Goal: Task Accomplishment & Management: Complete application form

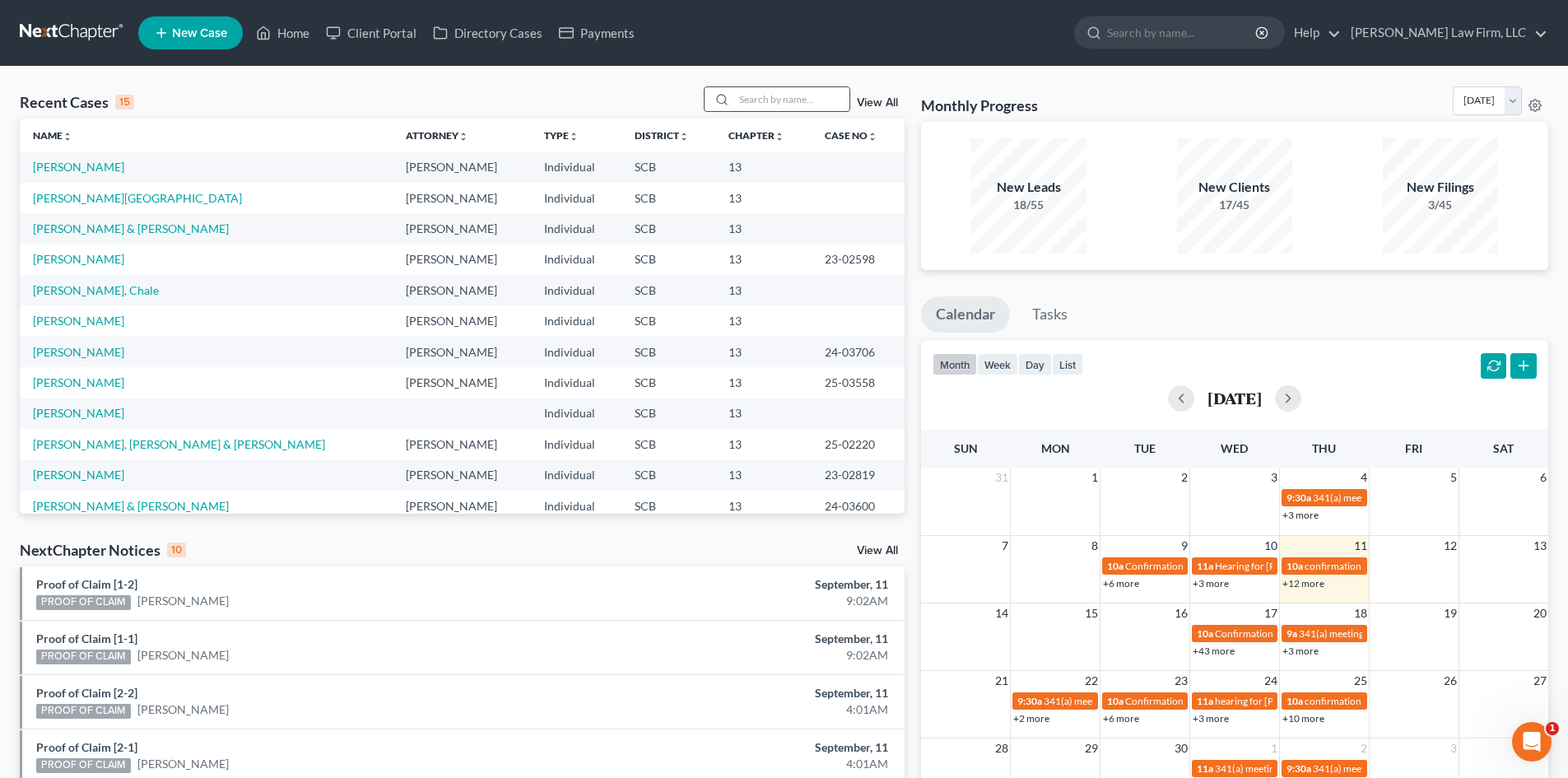
click at [786, 95] on input "search" at bounding box center [792, 99] width 115 height 24
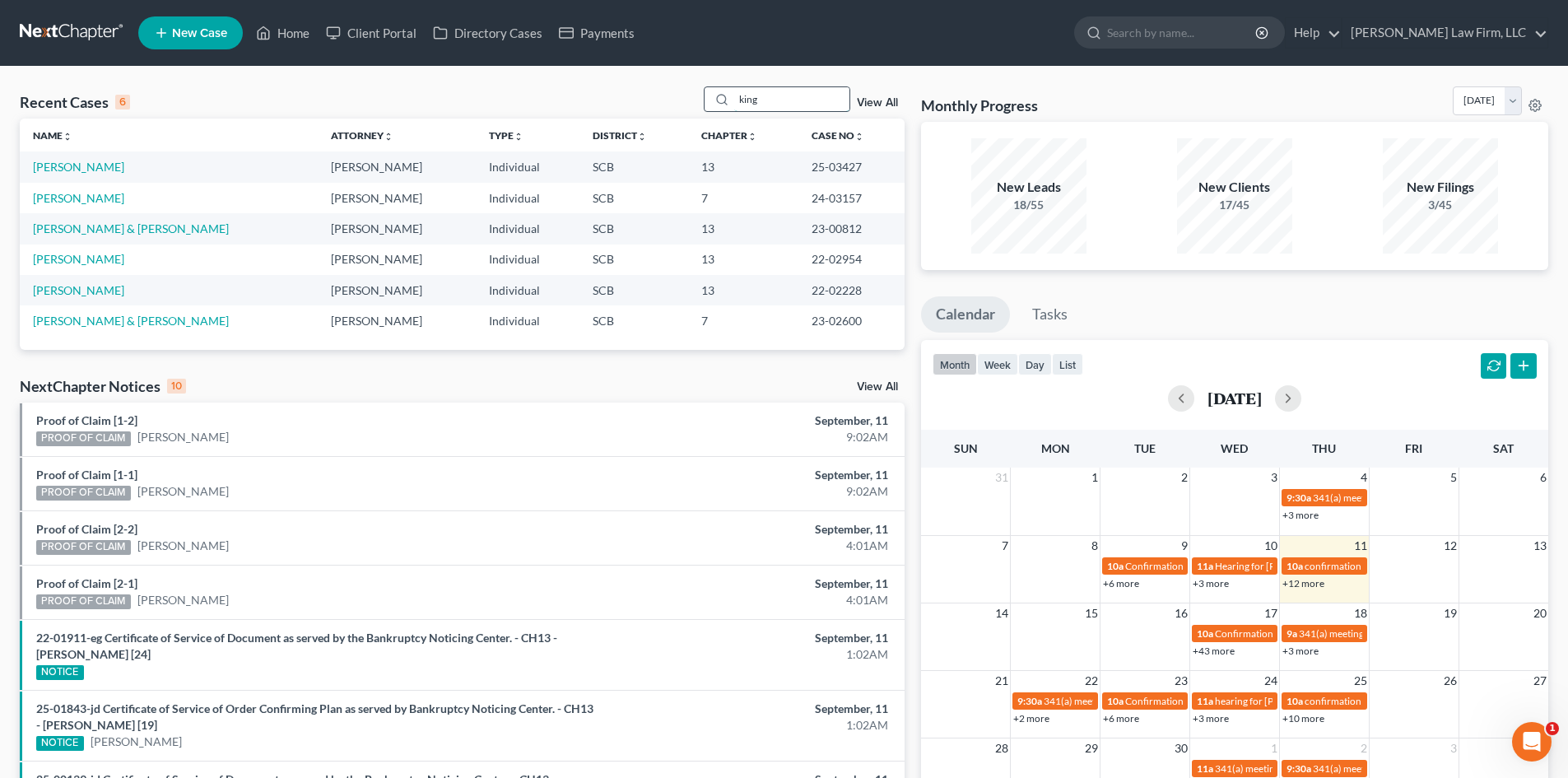
click at [787, 111] on input "king" at bounding box center [792, 99] width 115 height 24
click at [699, 95] on div "Recent Cases 6 king View All" at bounding box center [461, 102] width 885 height 32
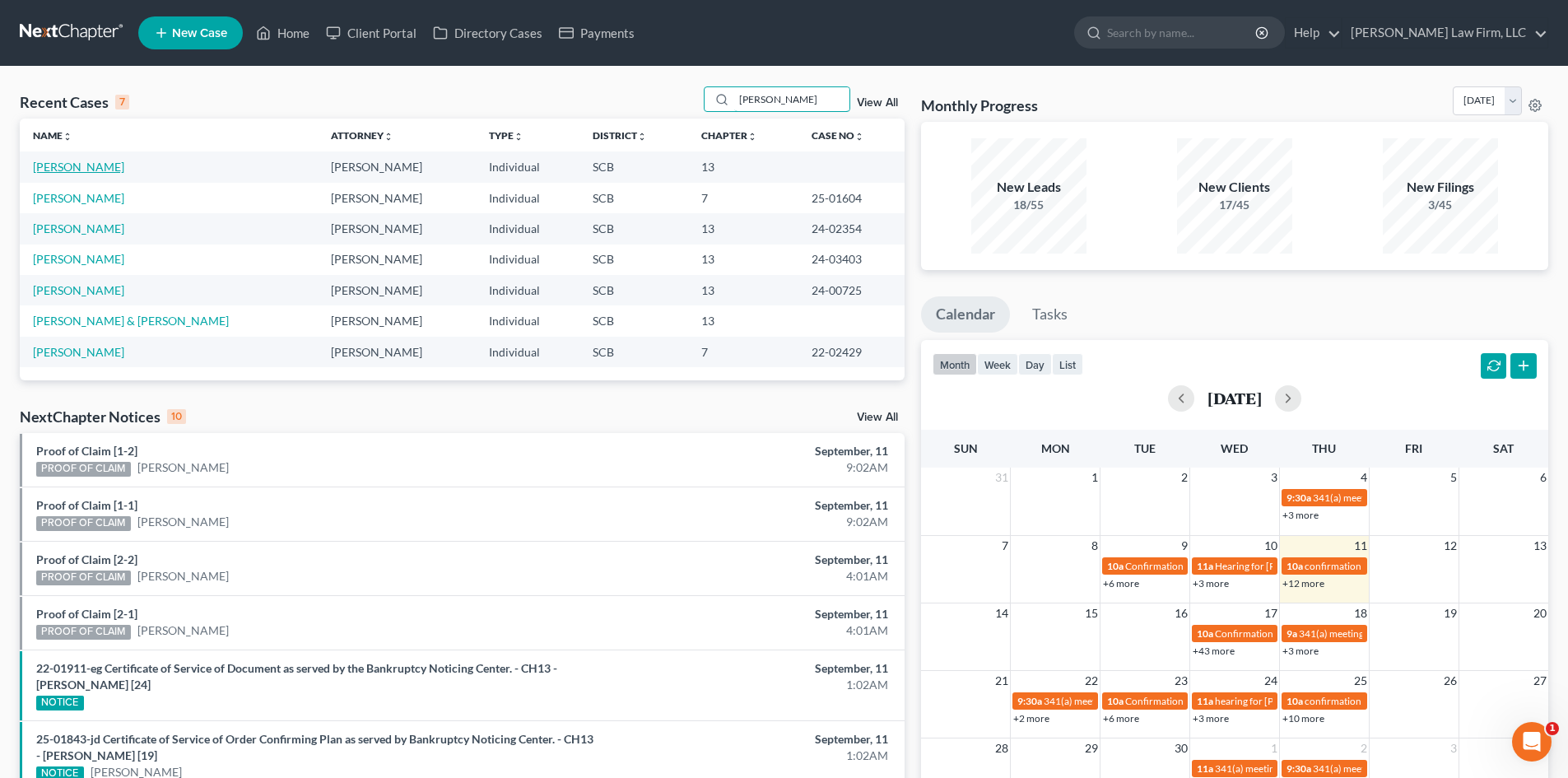
type input "[PERSON_NAME]"
click at [69, 166] on link "[PERSON_NAME]" at bounding box center [79, 166] width 91 height 14
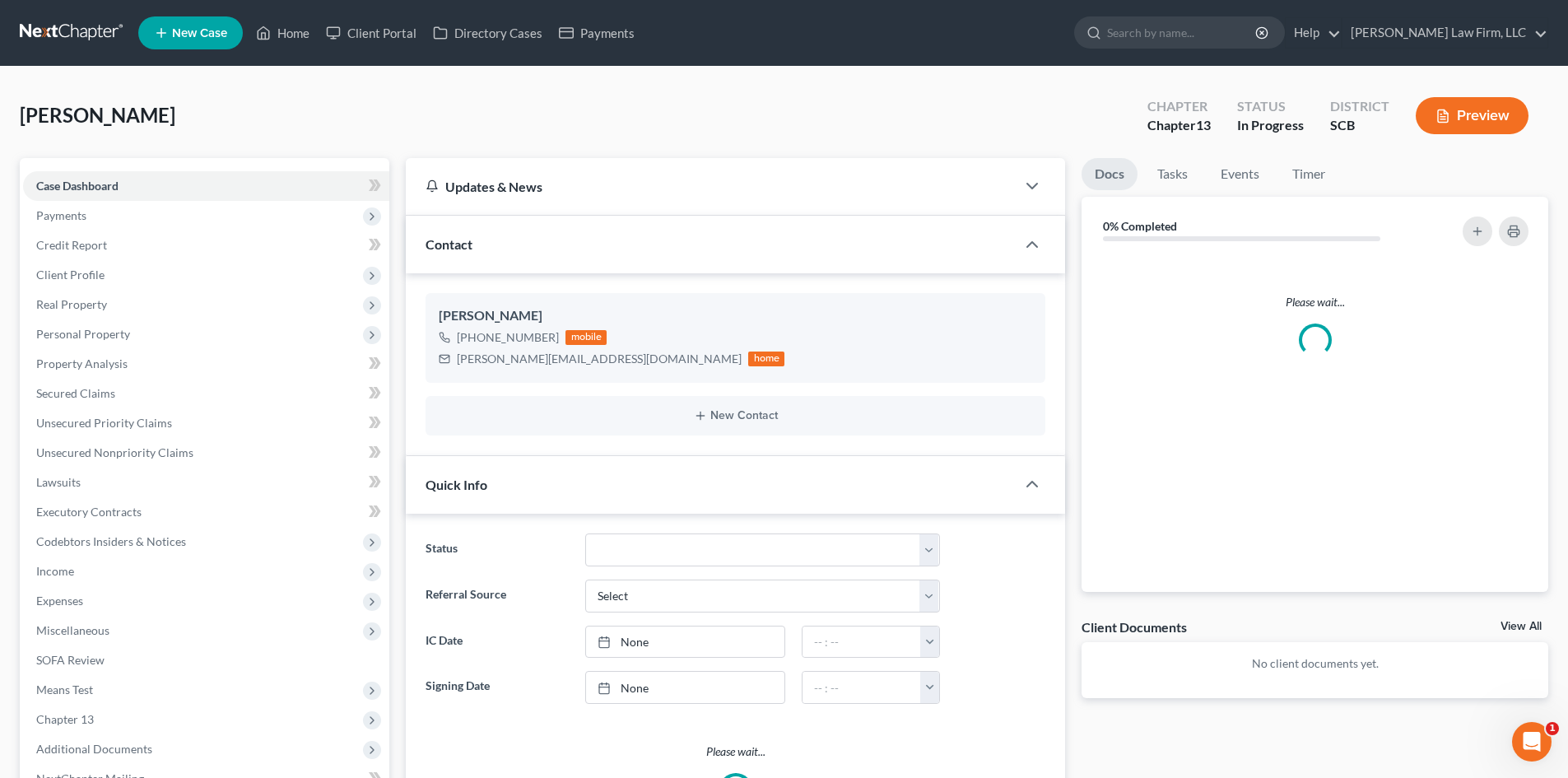
select select "0"
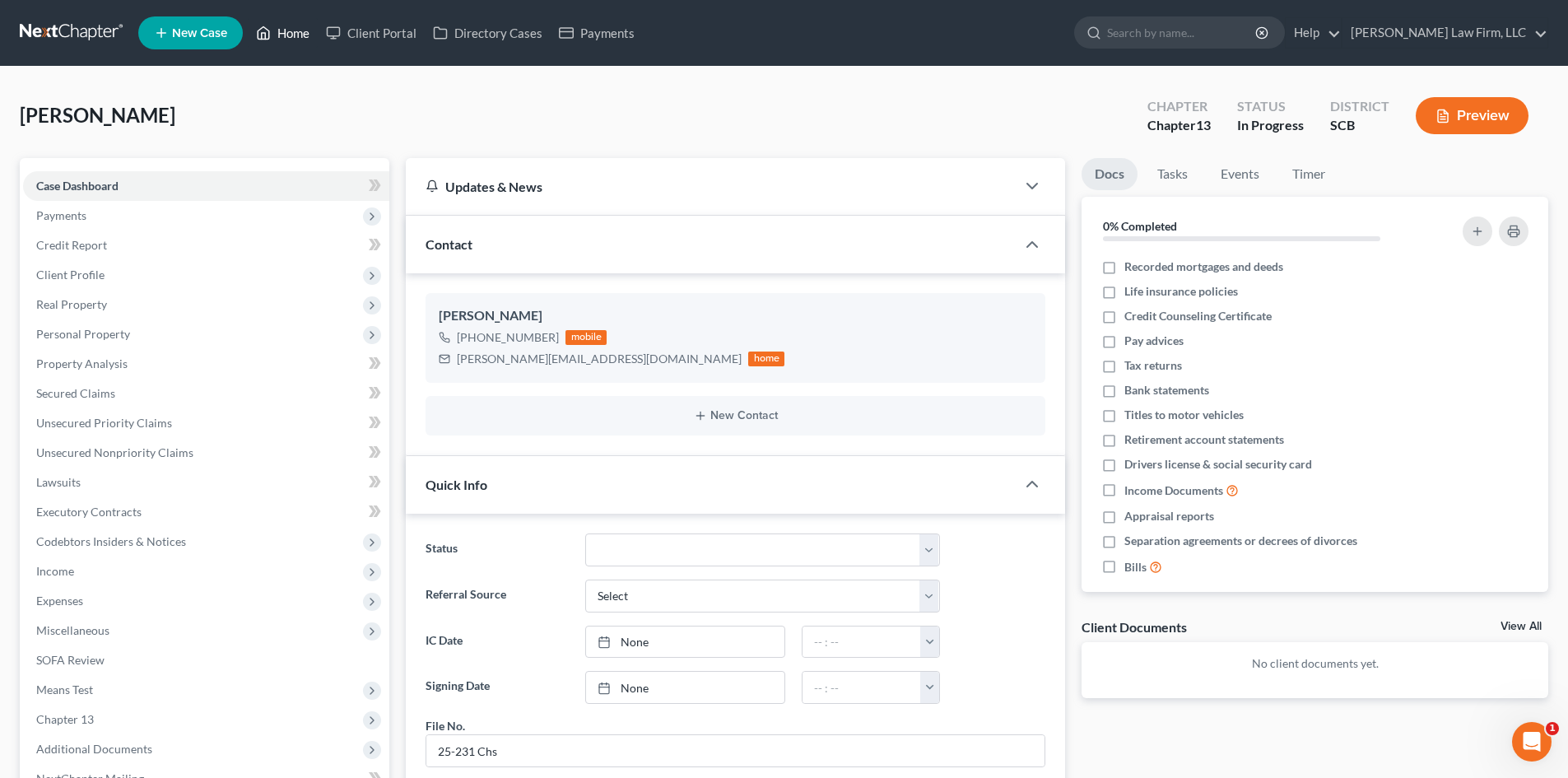
click at [286, 41] on link "Home" at bounding box center [282, 32] width 70 height 30
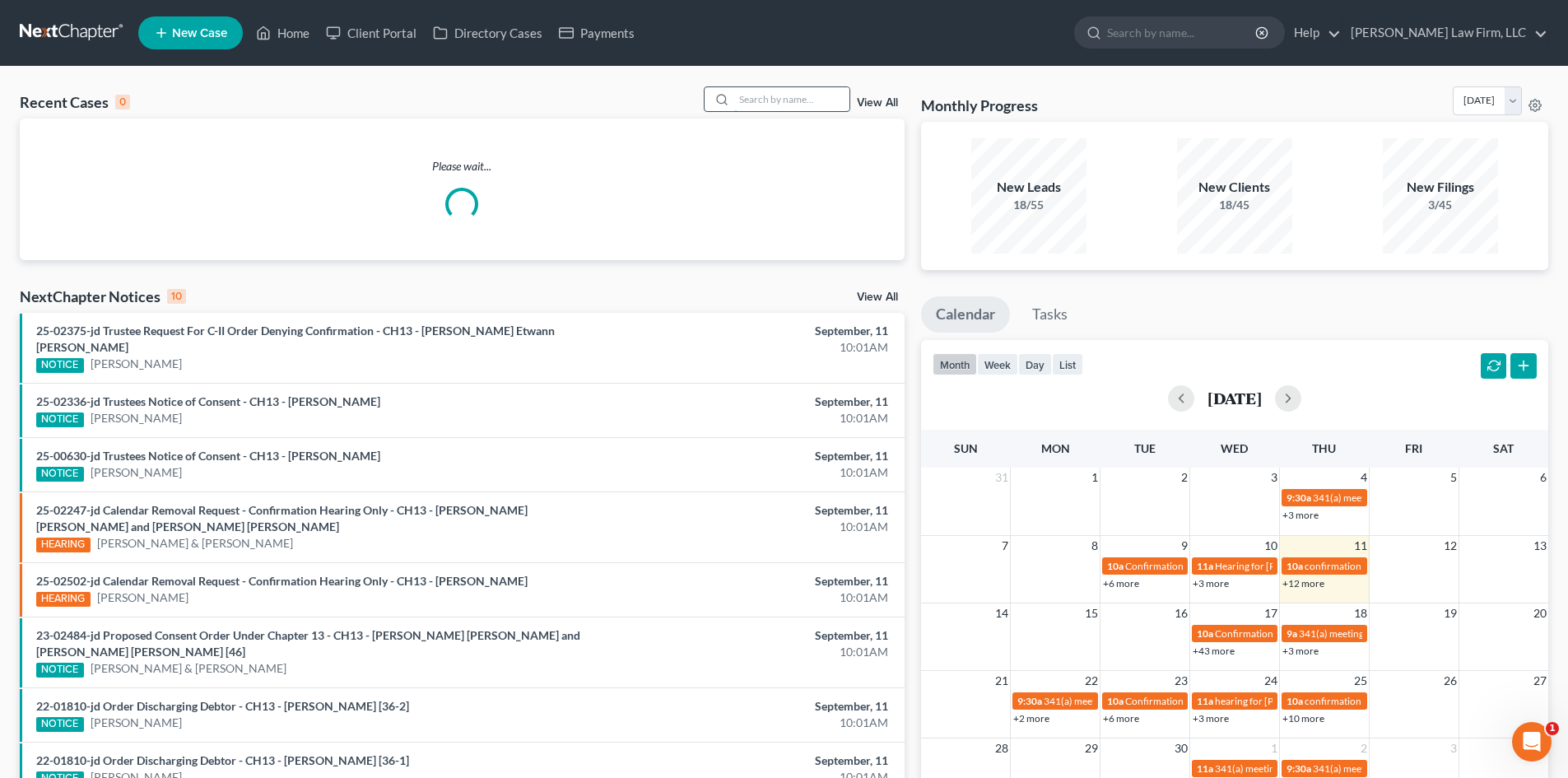
click at [798, 96] on input "search" at bounding box center [792, 99] width 115 height 24
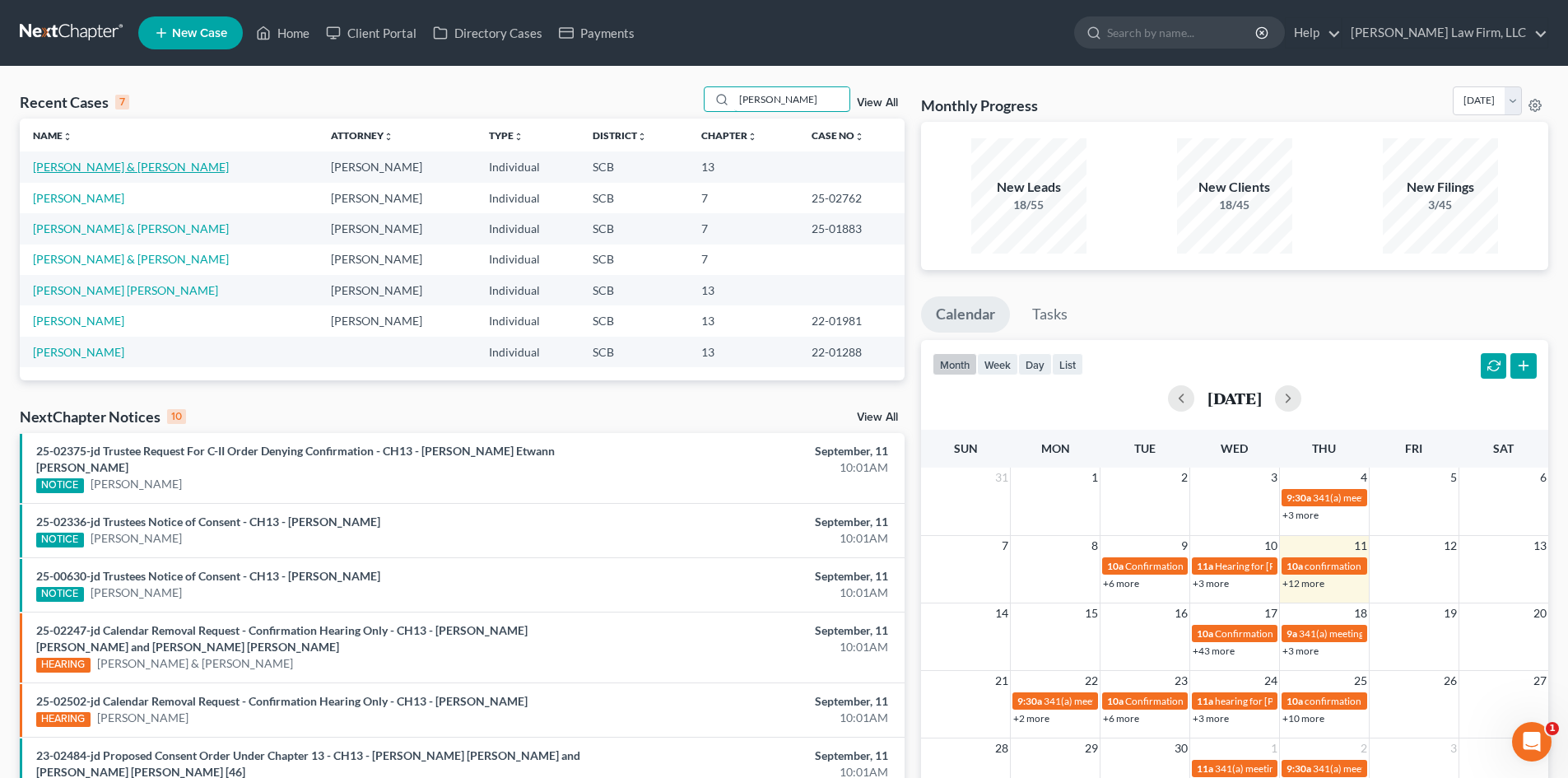
type input "[PERSON_NAME]"
click at [98, 171] on link "[PERSON_NAME] & [PERSON_NAME]" at bounding box center [131, 166] width 196 height 14
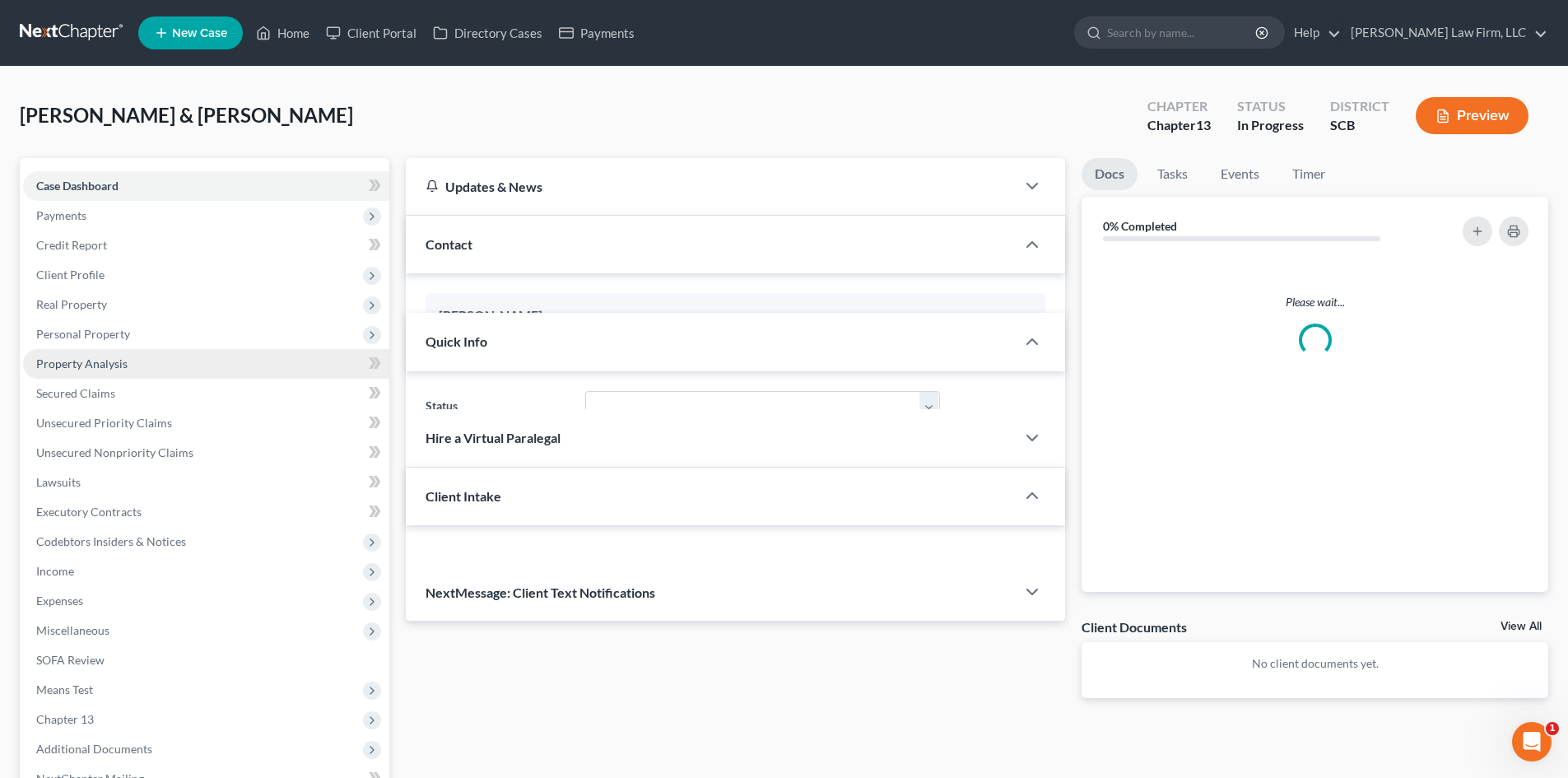
select select "0"
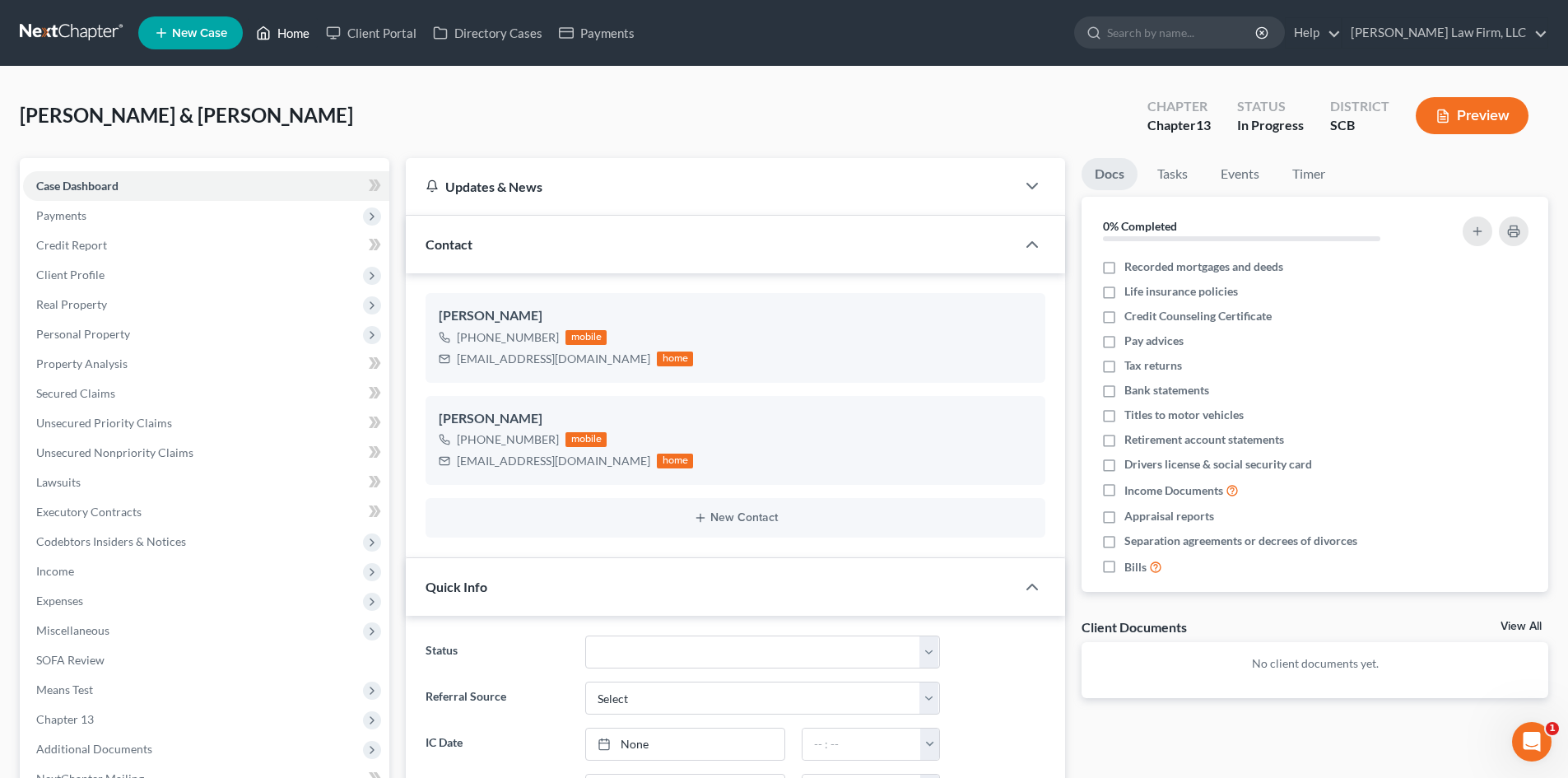
click at [295, 22] on link "Home" at bounding box center [282, 32] width 70 height 30
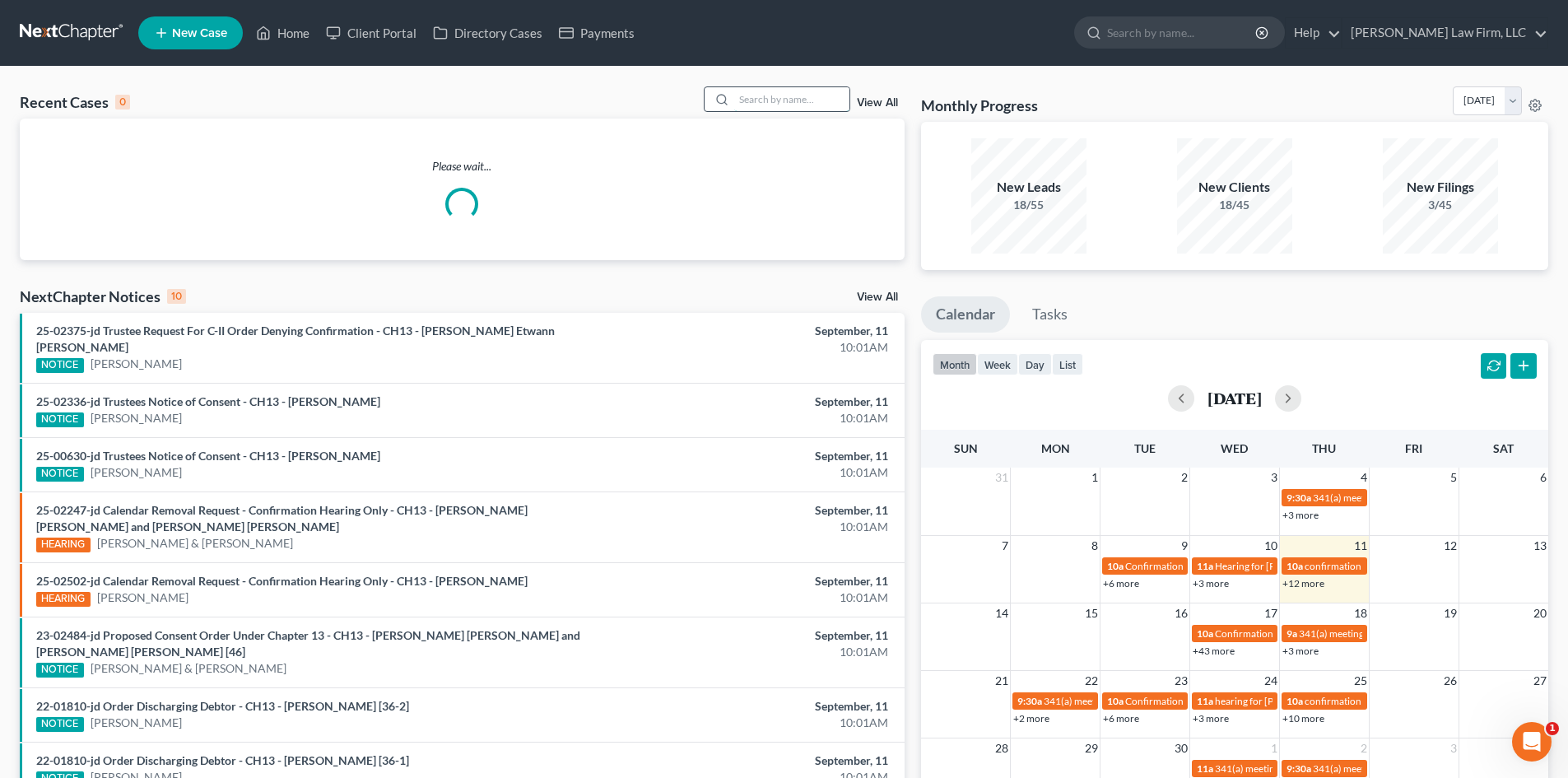
click at [799, 105] on input "search" at bounding box center [792, 99] width 115 height 24
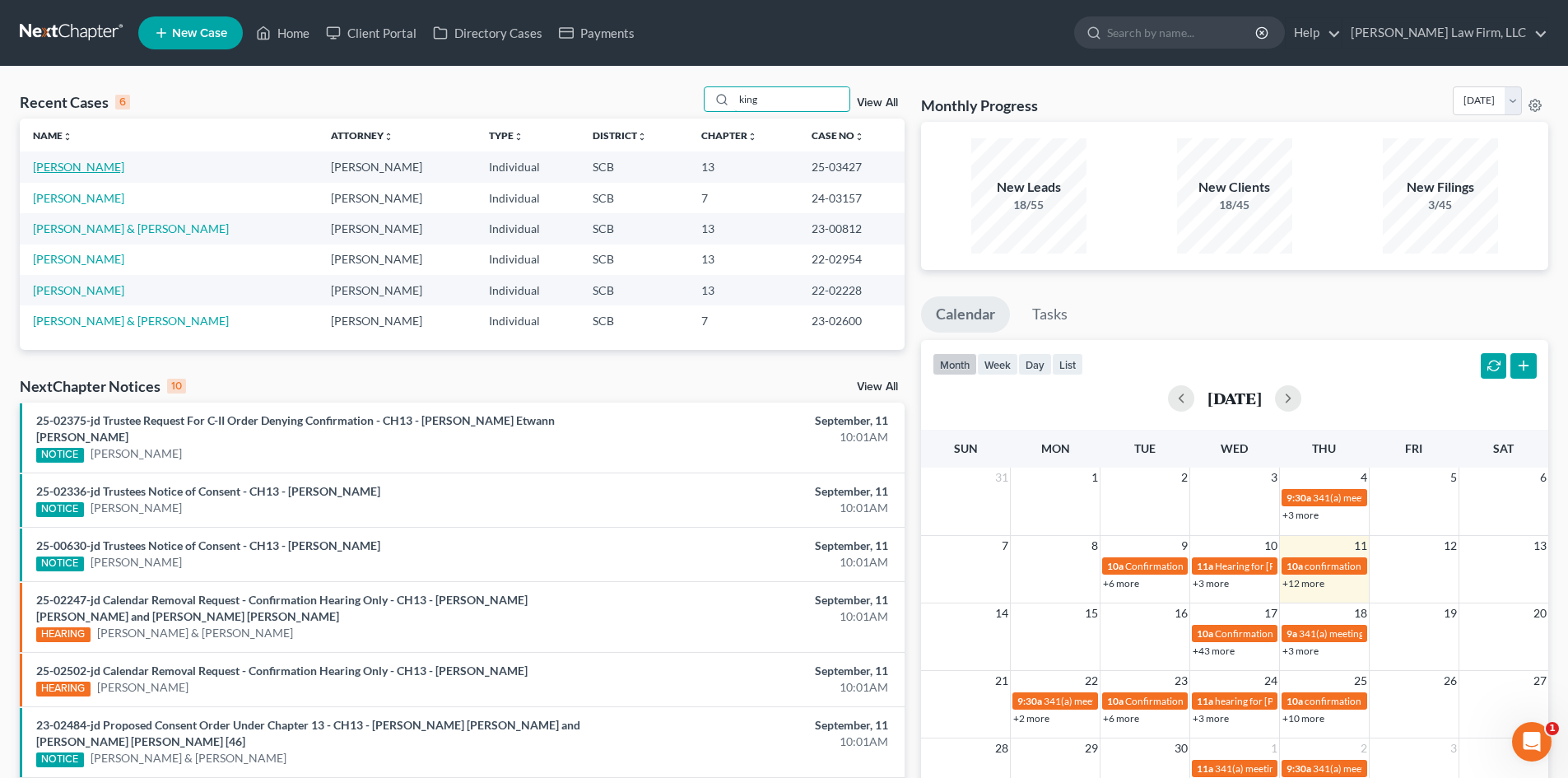
type input "king"
click at [66, 165] on link "[PERSON_NAME]" at bounding box center [79, 166] width 91 height 14
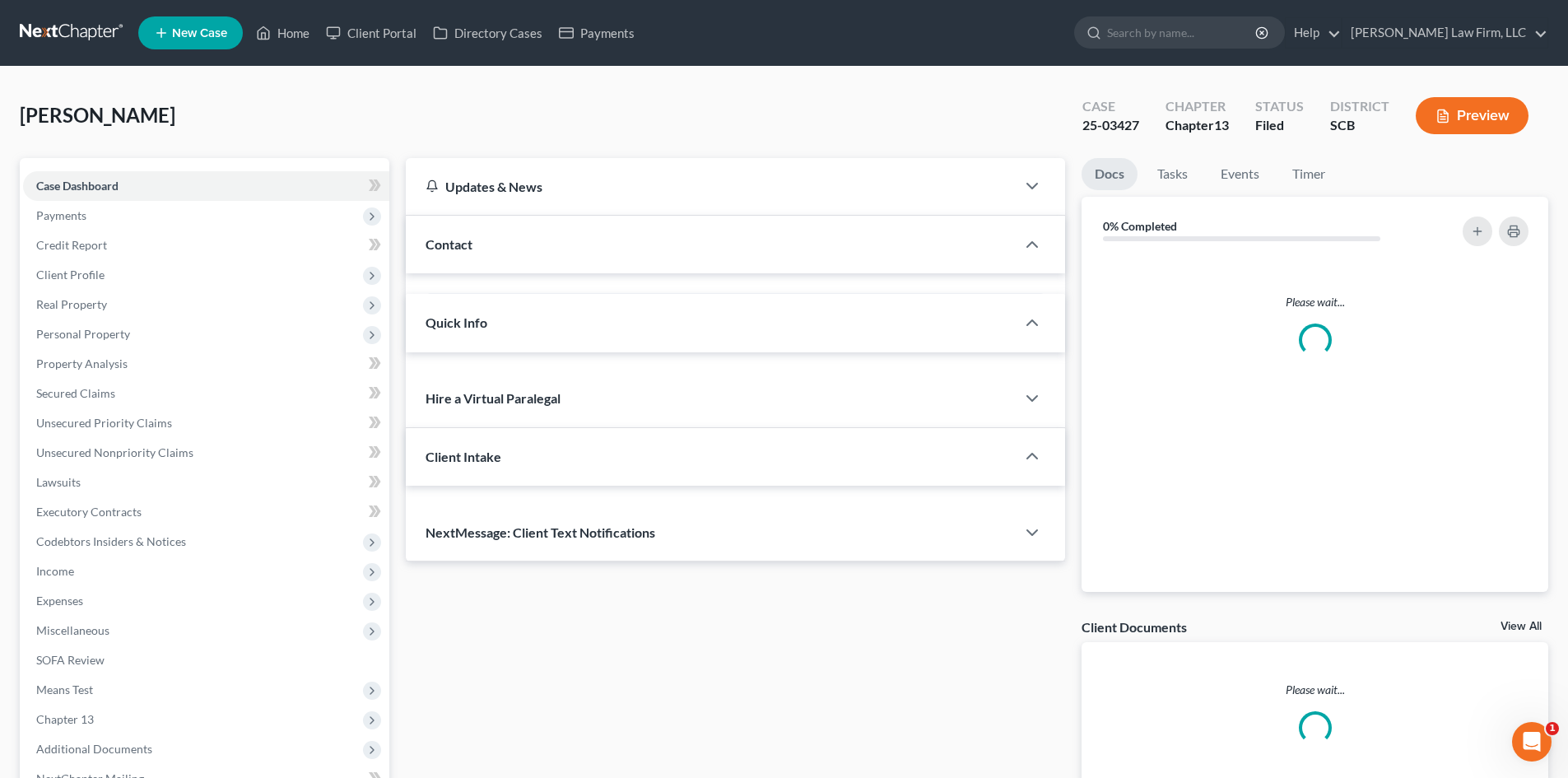
select select "0"
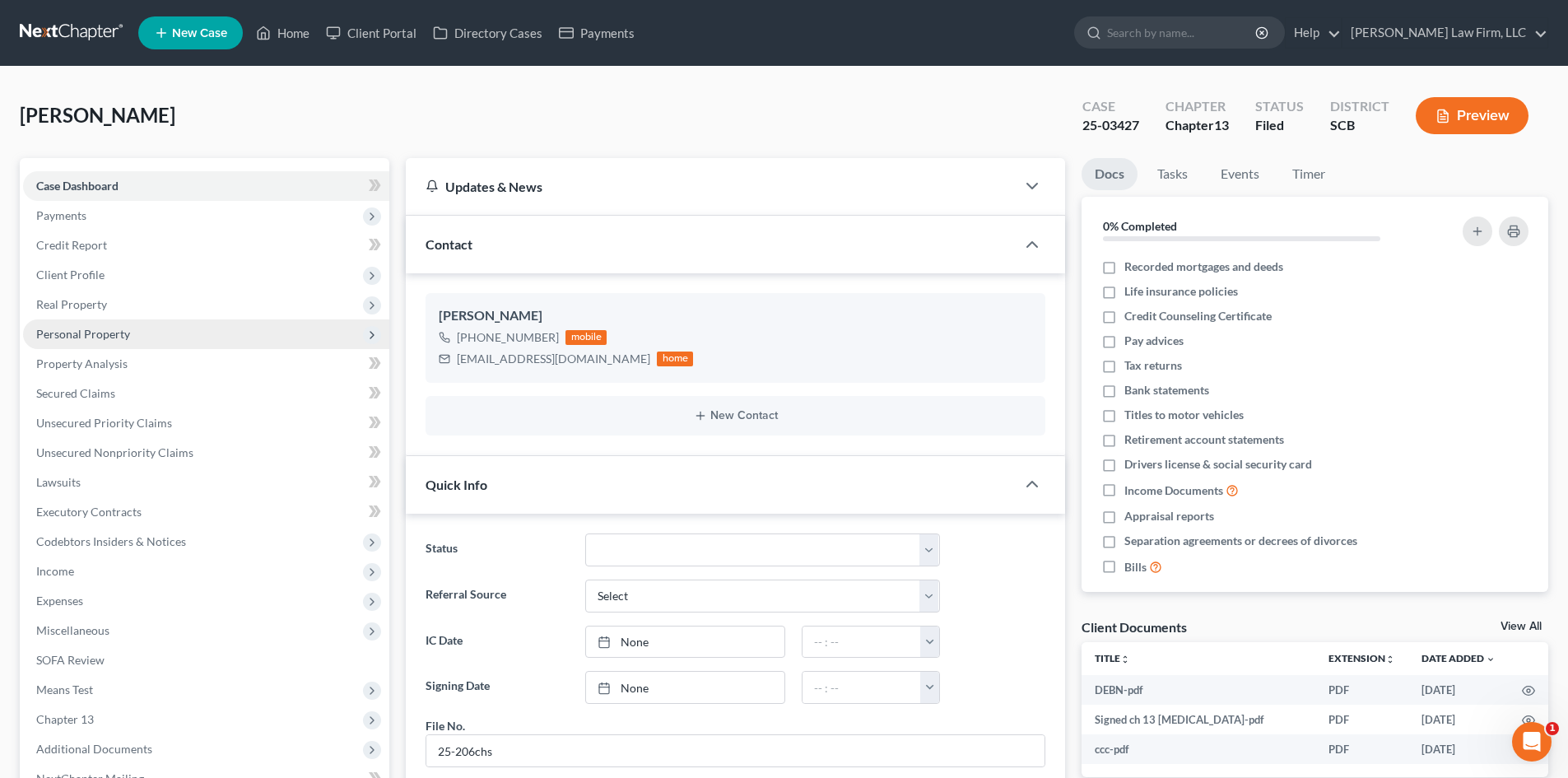
scroll to position [4, 0]
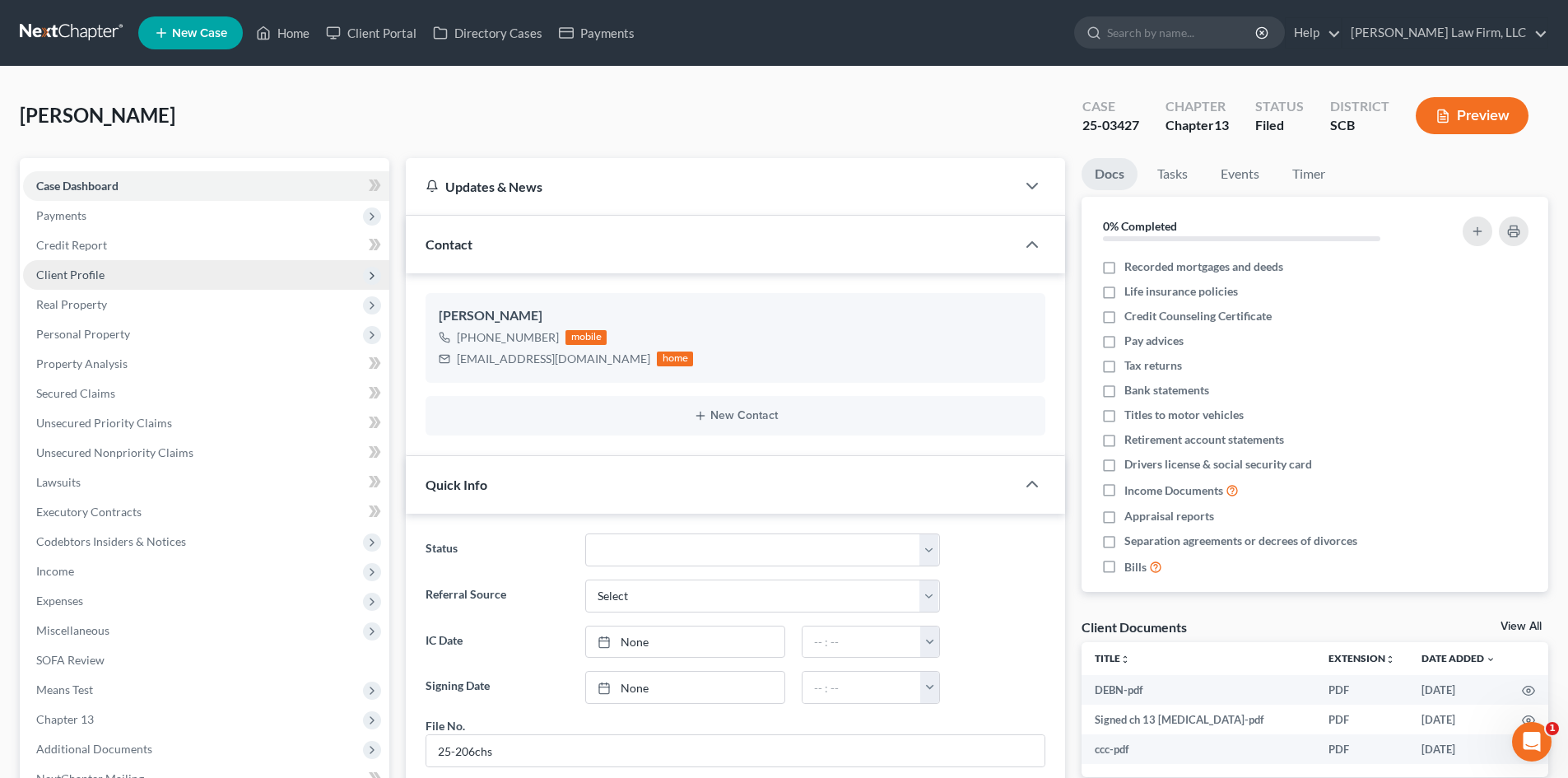
click at [132, 286] on span "Client Profile" at bounding box center [206, 275] width 367 height 30
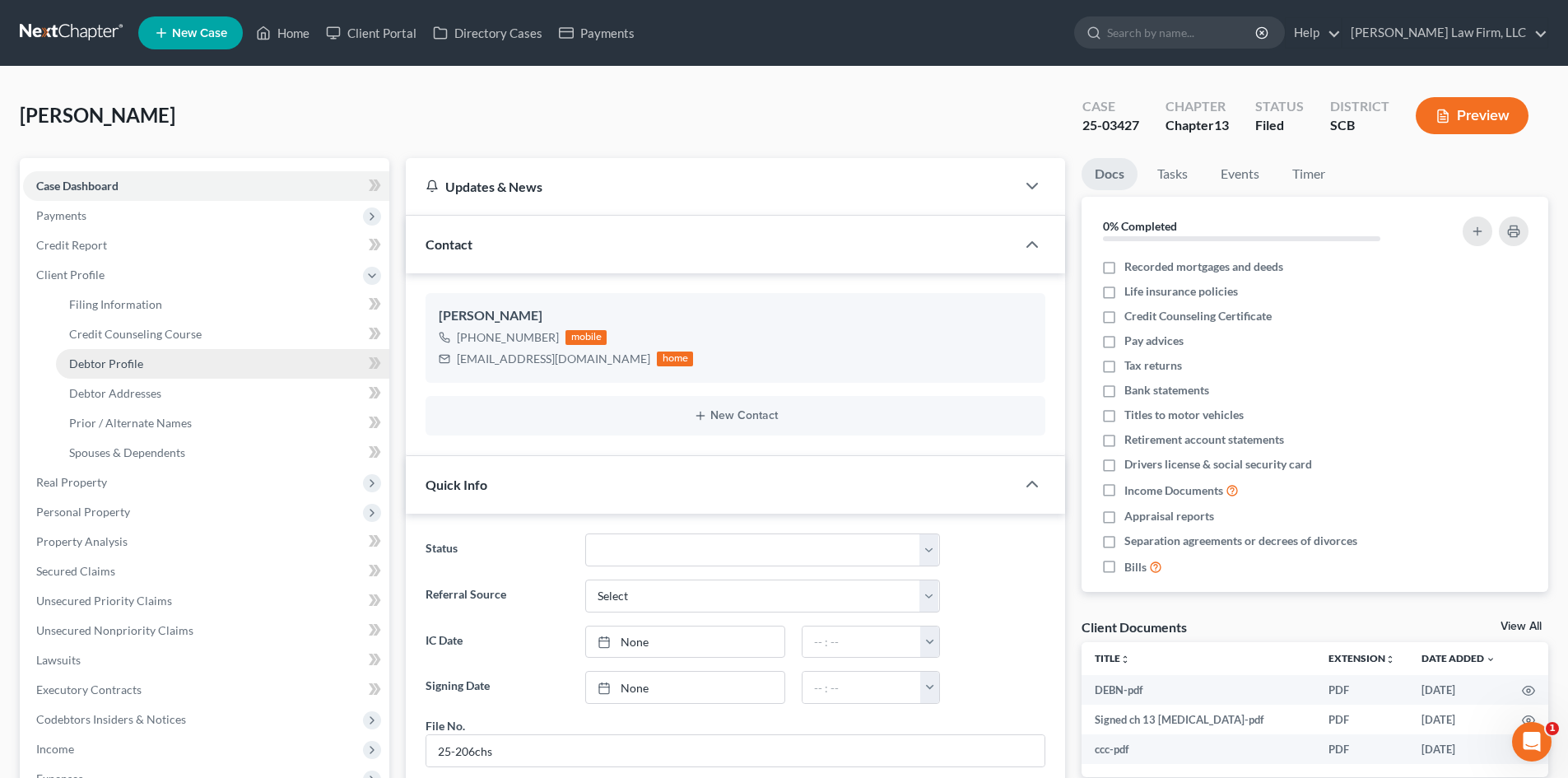
click at [164, 374] on link "Debtor Profile" at bounding box center [222, 363] width 334 height 30
select select "4"
select select "0"
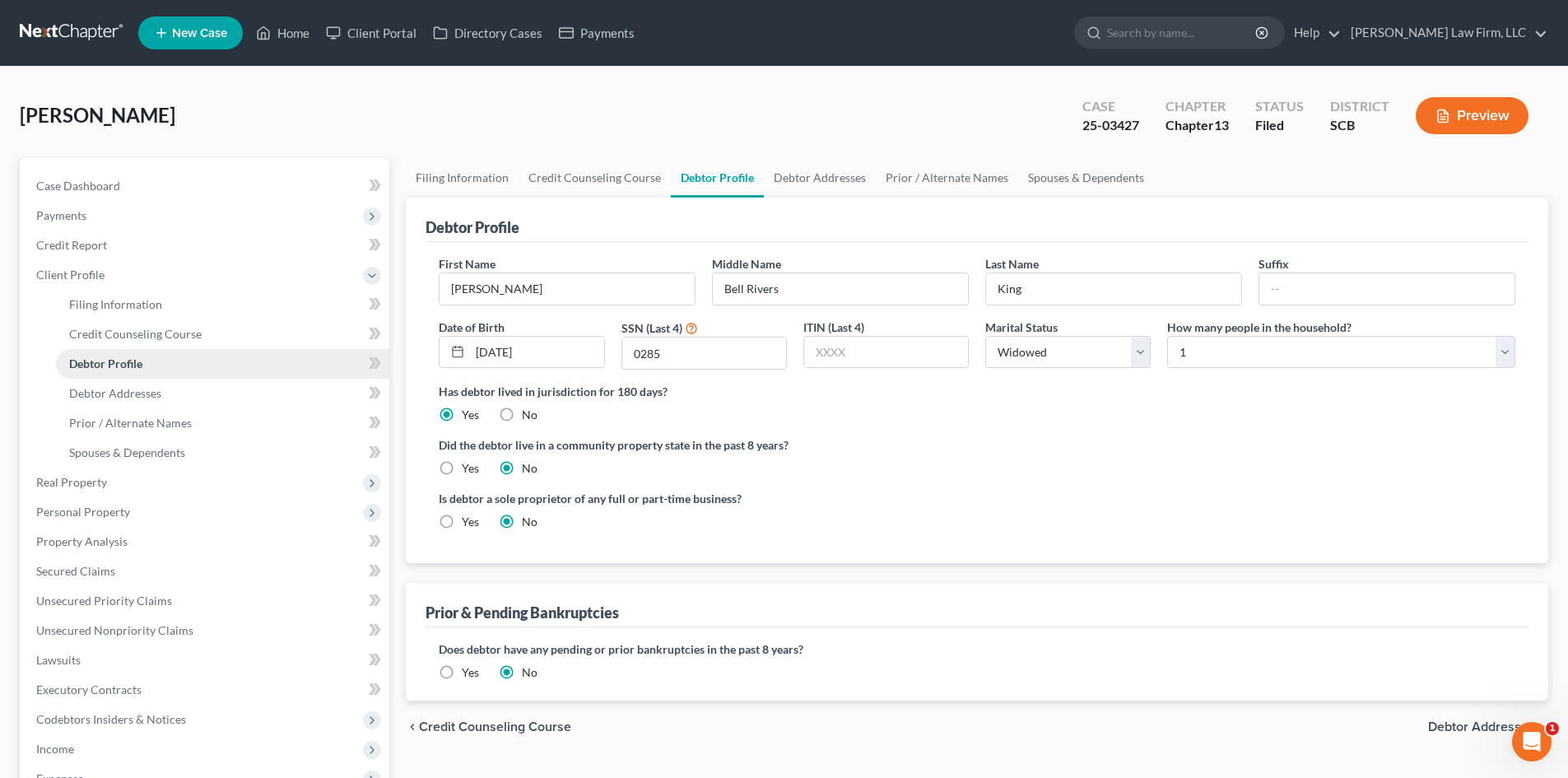
radio input "true"
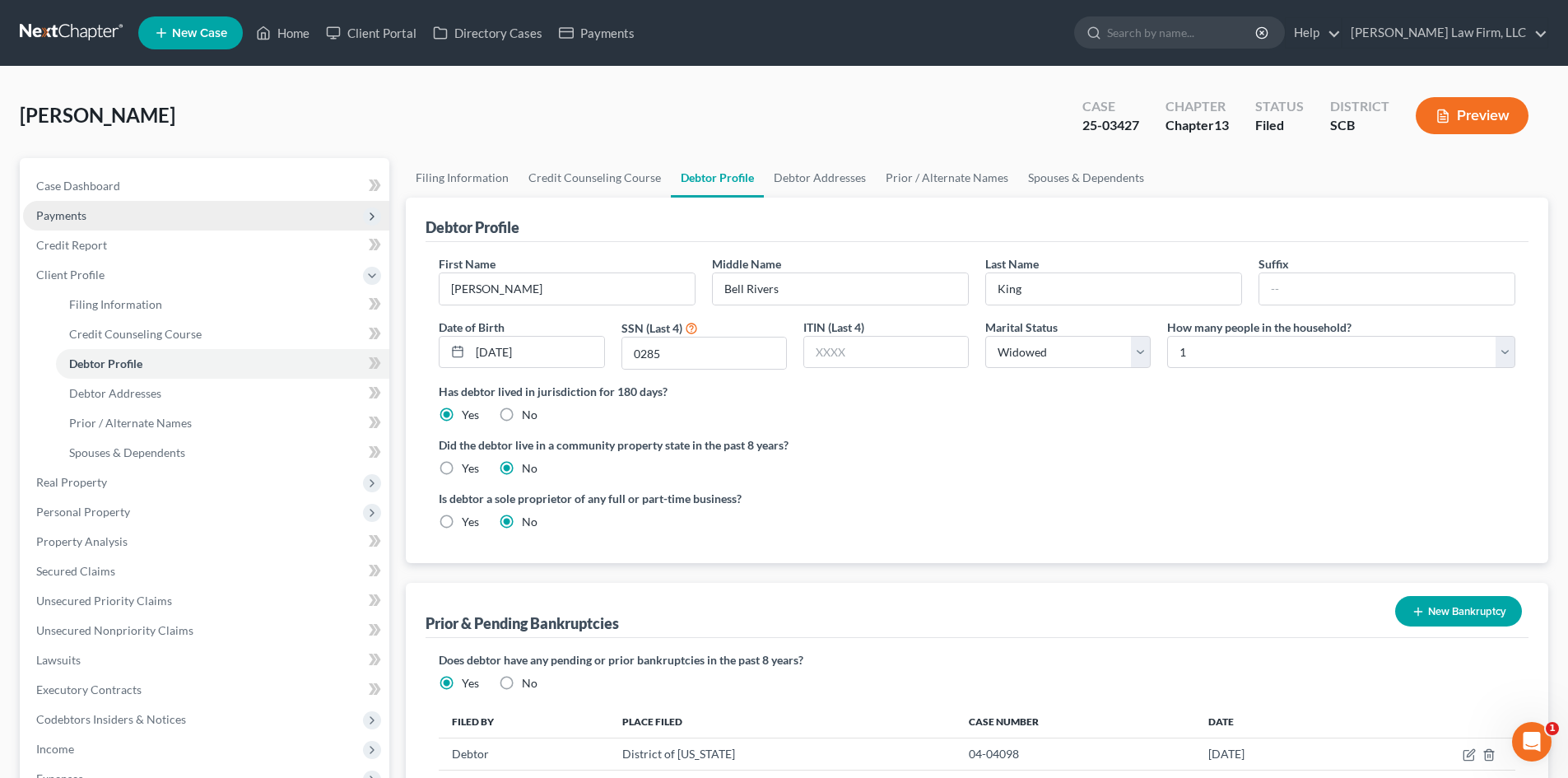
click at [96, 203] on span "Payments" at bounding box center [206, 215] width 367 height 30
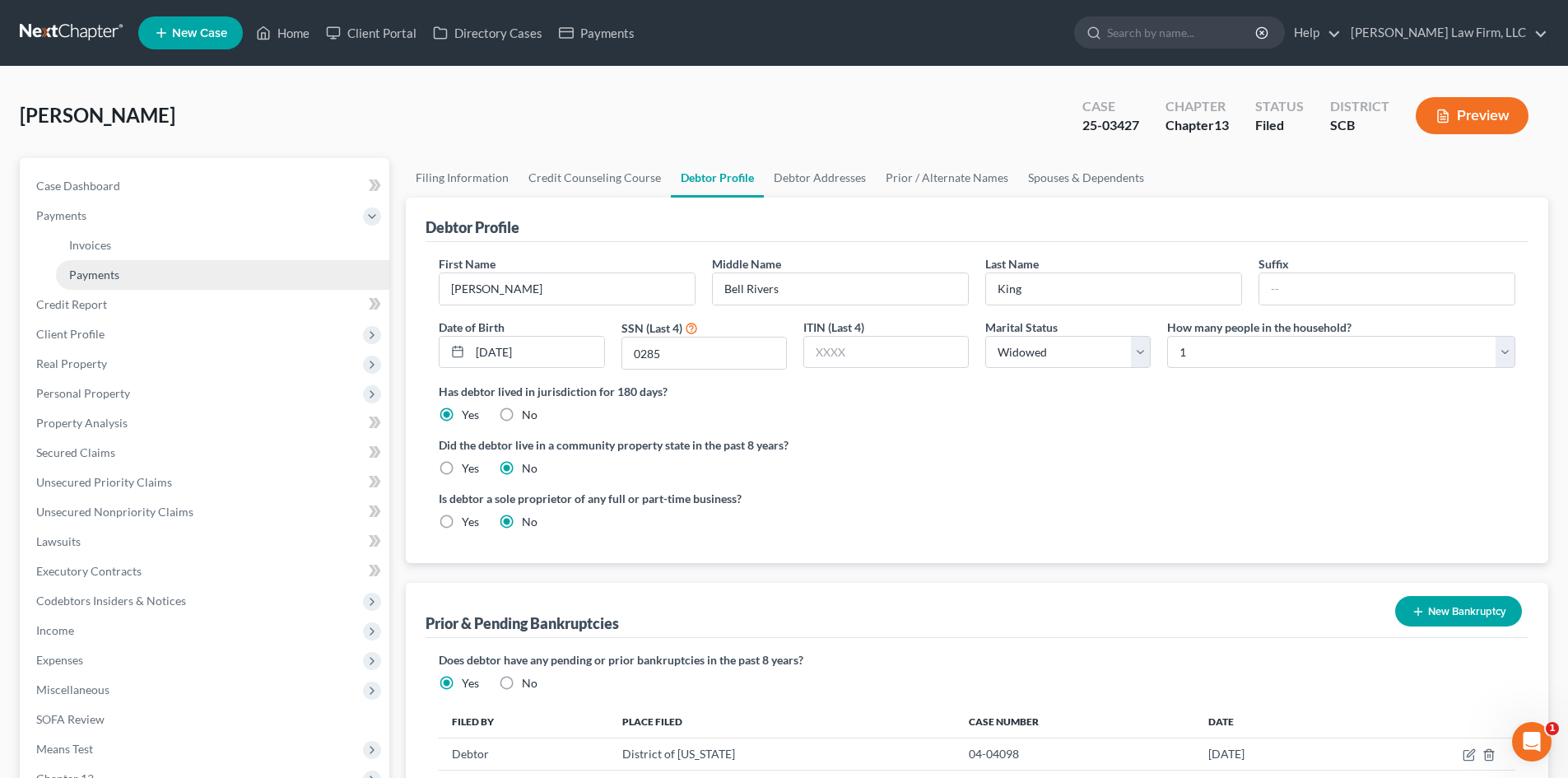
click at [117, 275] on span "Payments" at bounding box center [94, 275] width 50 height 14
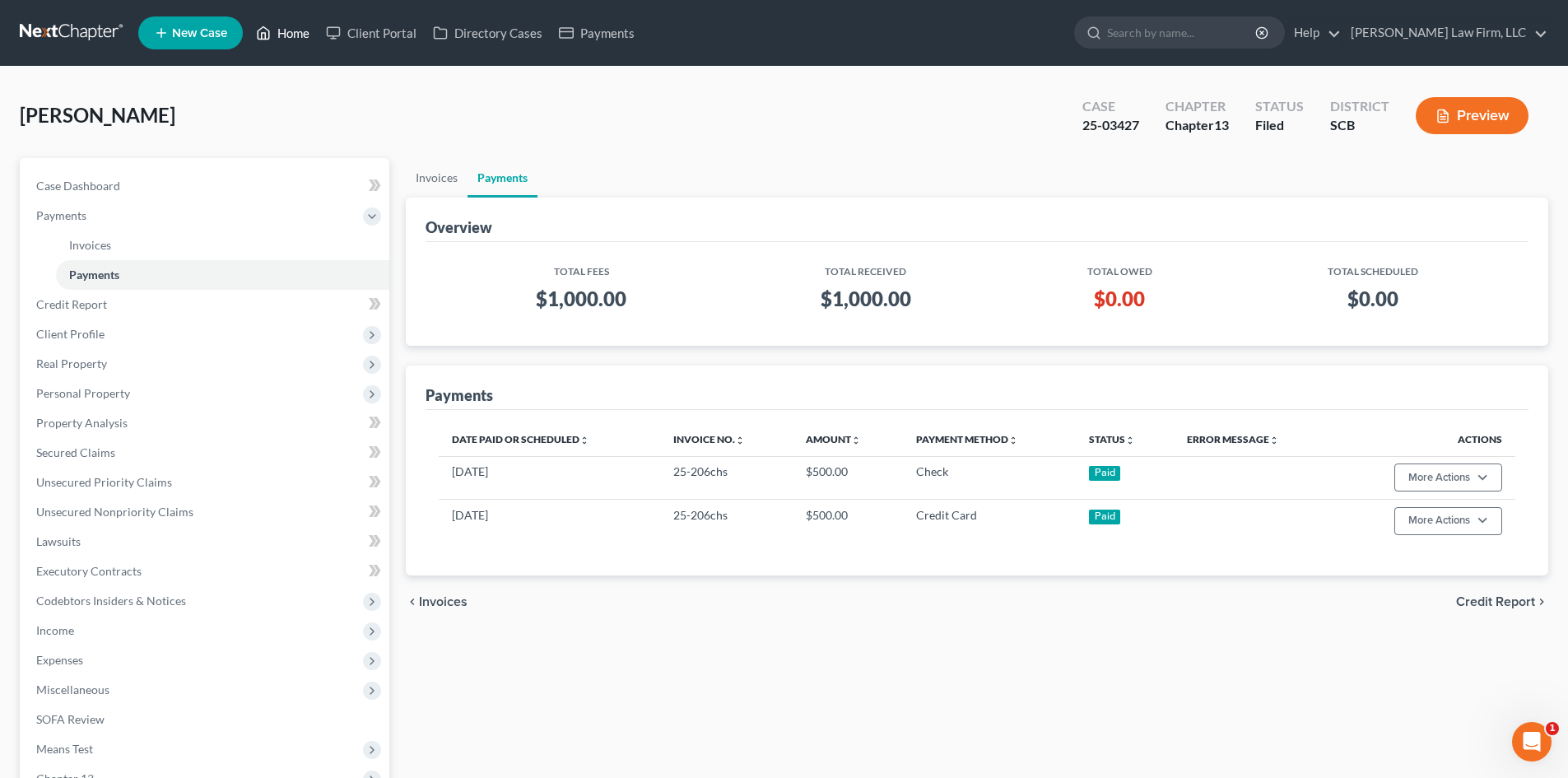
click at [304, 28] on link "Home" at bounding box center [282, 32] width 70 height 30
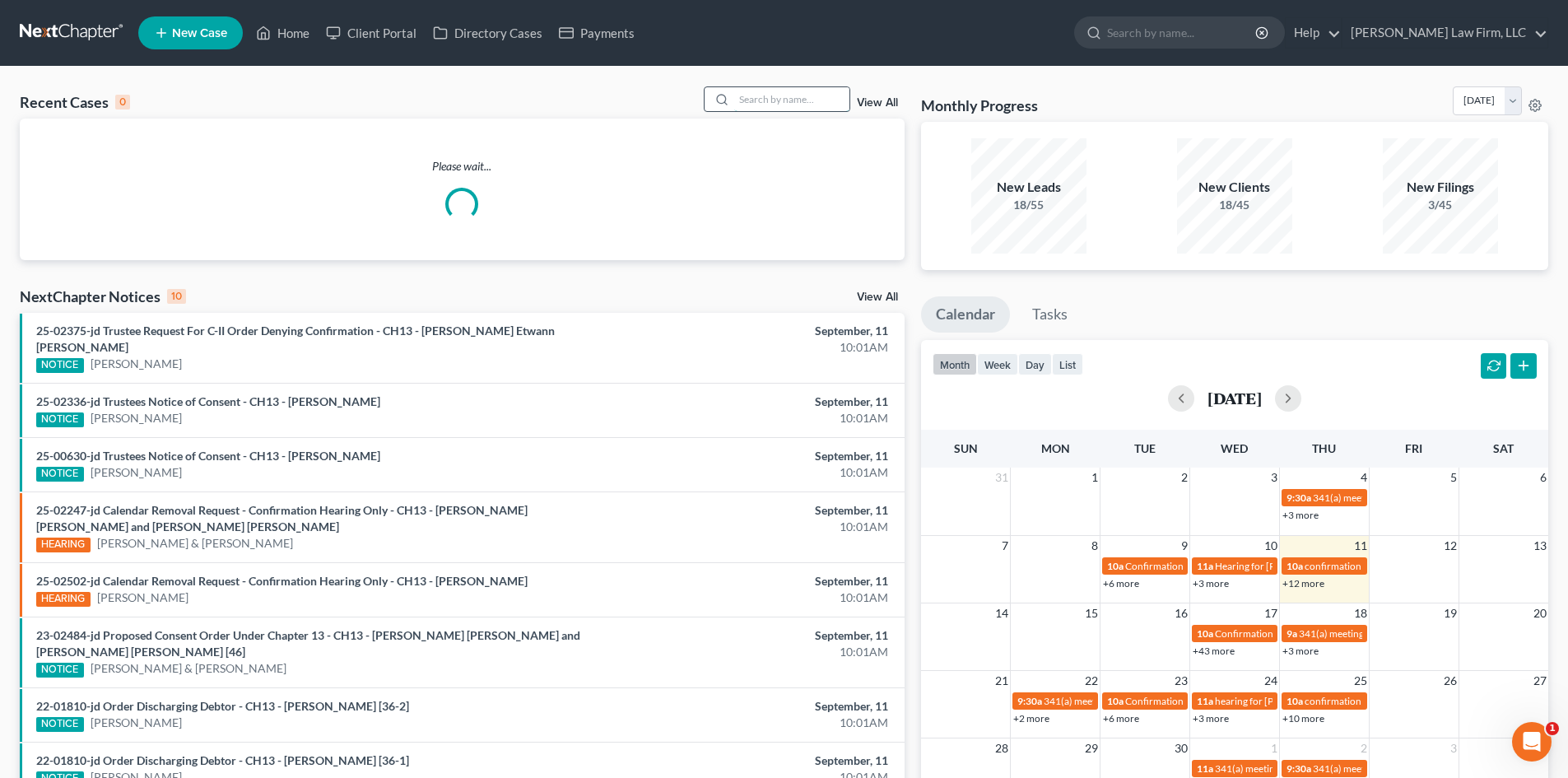
click at [768, 105] on input "search" at bounding box center [792, 99] width 115 height 24
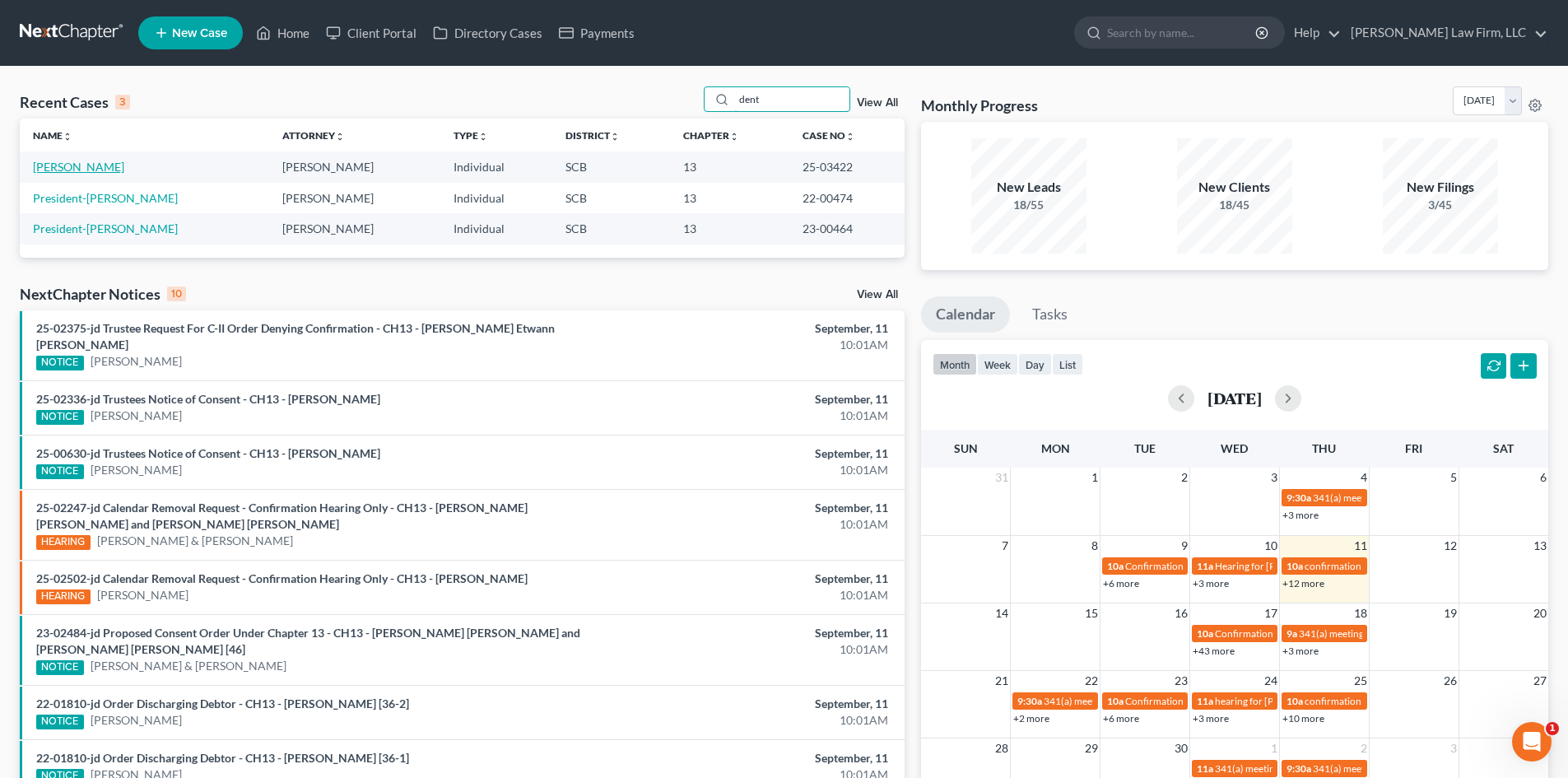
type input "dent"
click at [65, 168] on link "[PERSON_NAME]" at bounding box center [79, 166] width 91 height 14
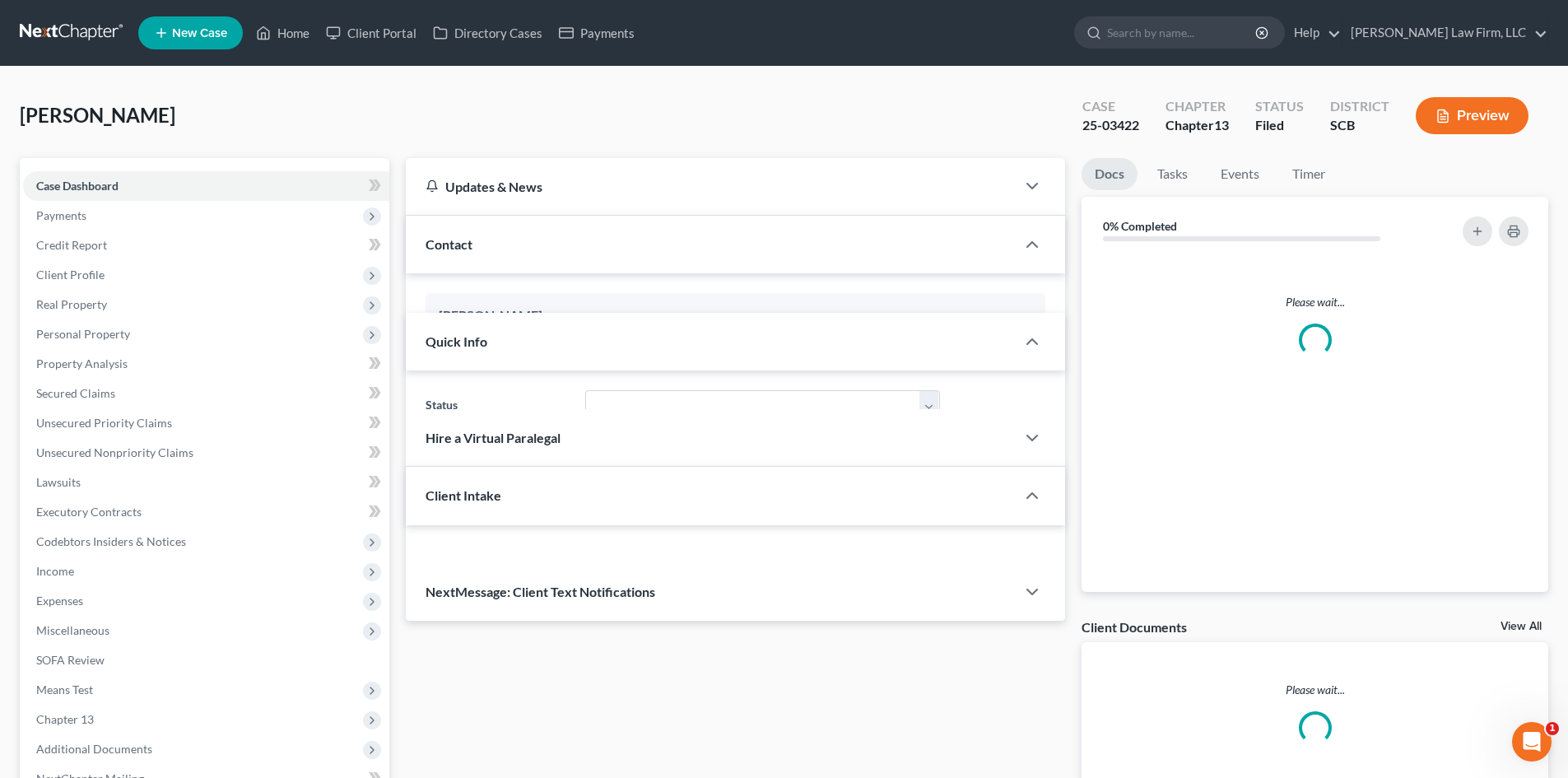
select select "1"
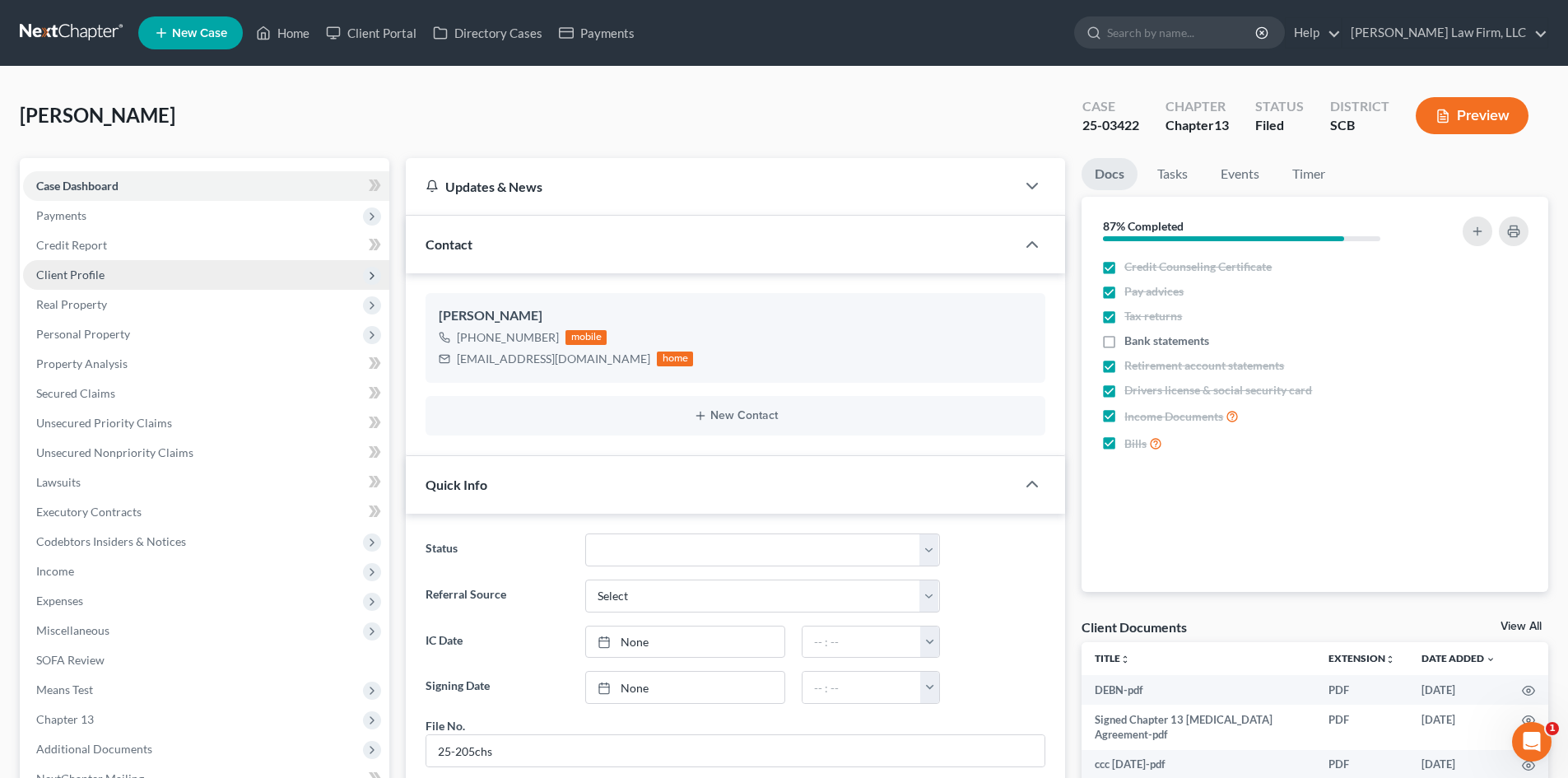
click at [106, 275] on span "Client Profile" at bounding box center [206, 275] width 367 height 30
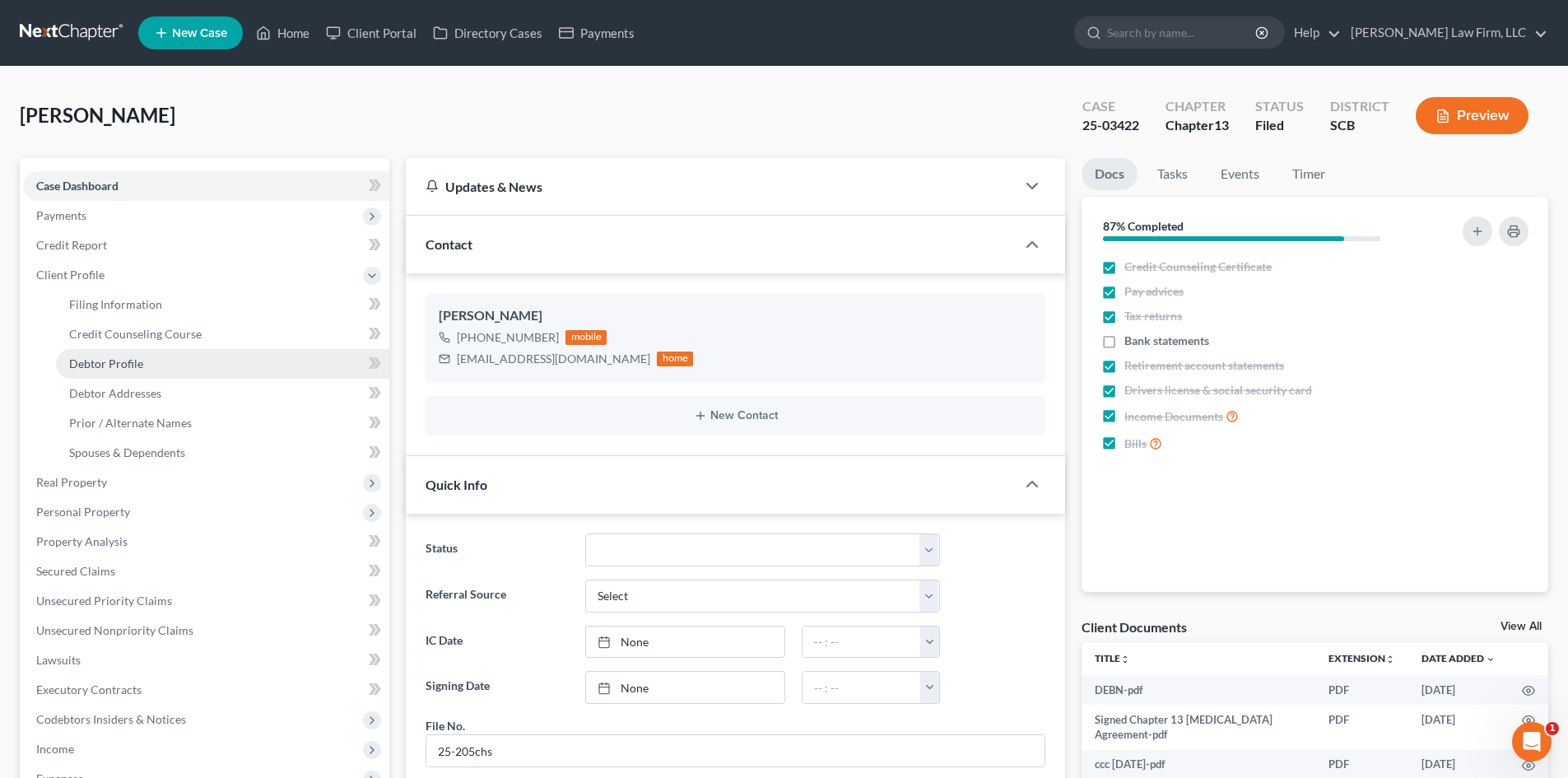
click at [133, 369] on span "Debtor Profile" at bounding box center [106, 363] width 74 height 14
select select "2"
select select "0"
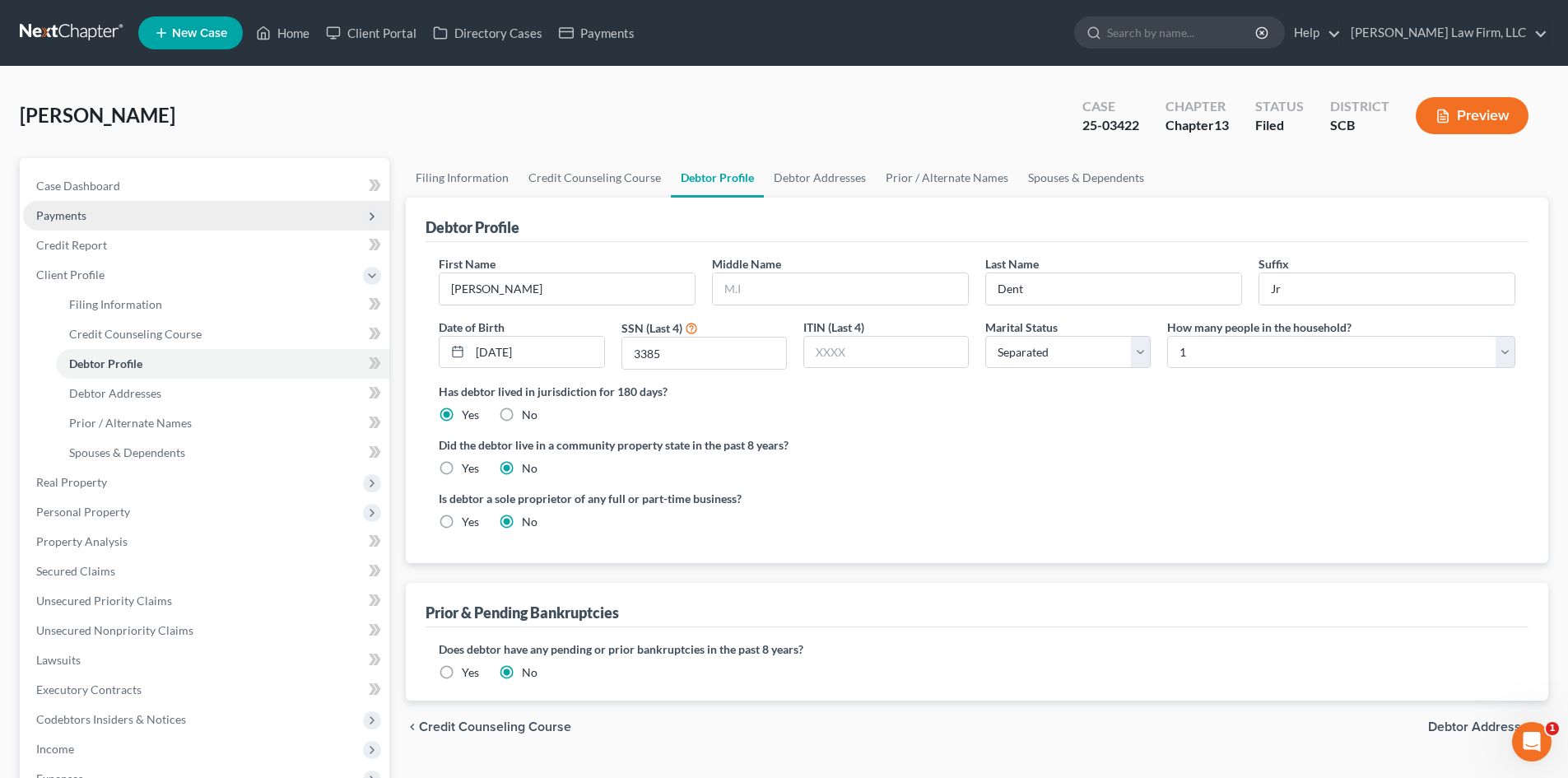
click at [94, 207] on span "Payments" at bounding box center [206, 215] width 367 height 30
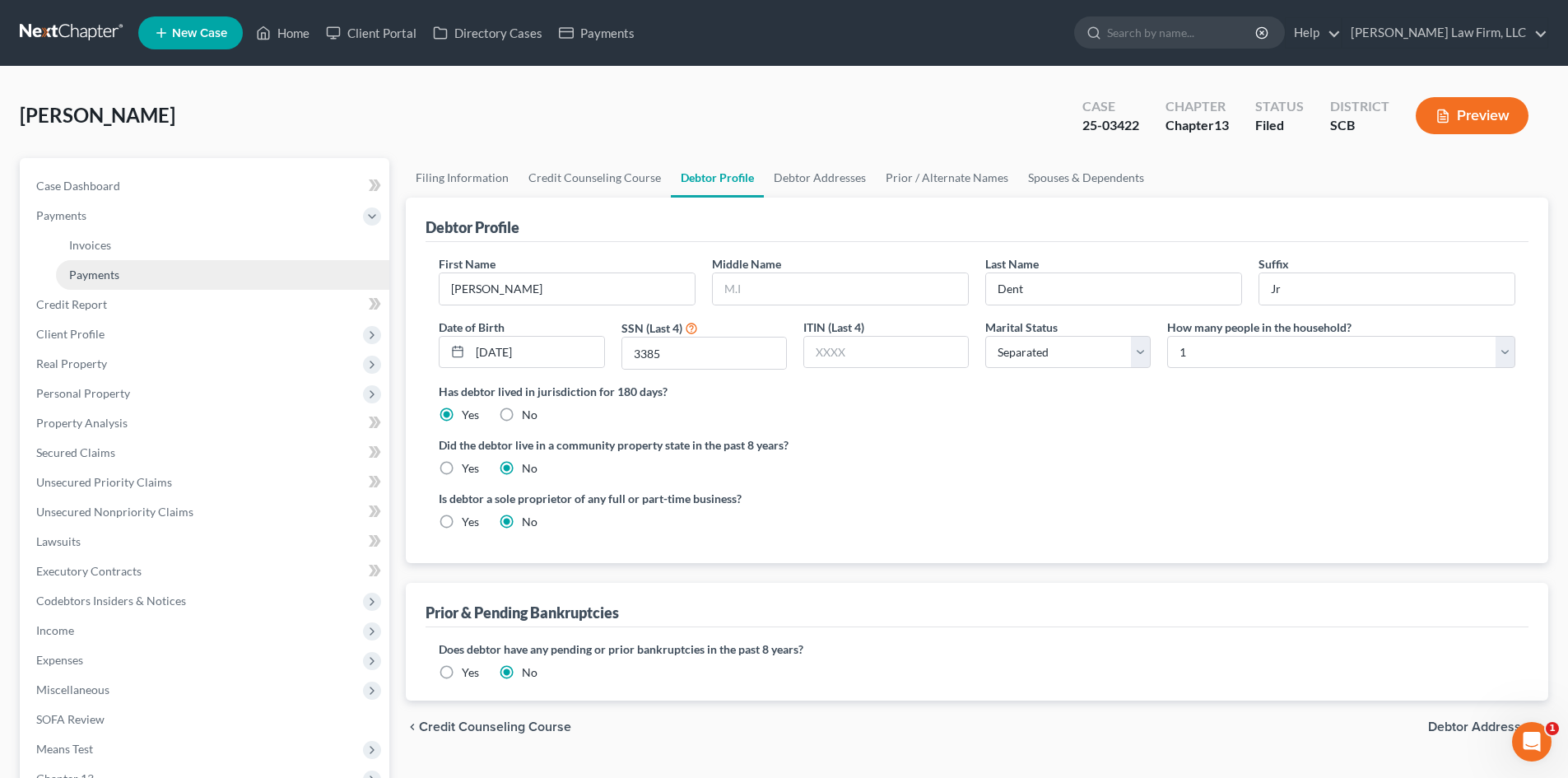
click at [114, 278] on span "Payments" at bounding box center [94, 275] width 50 height 14
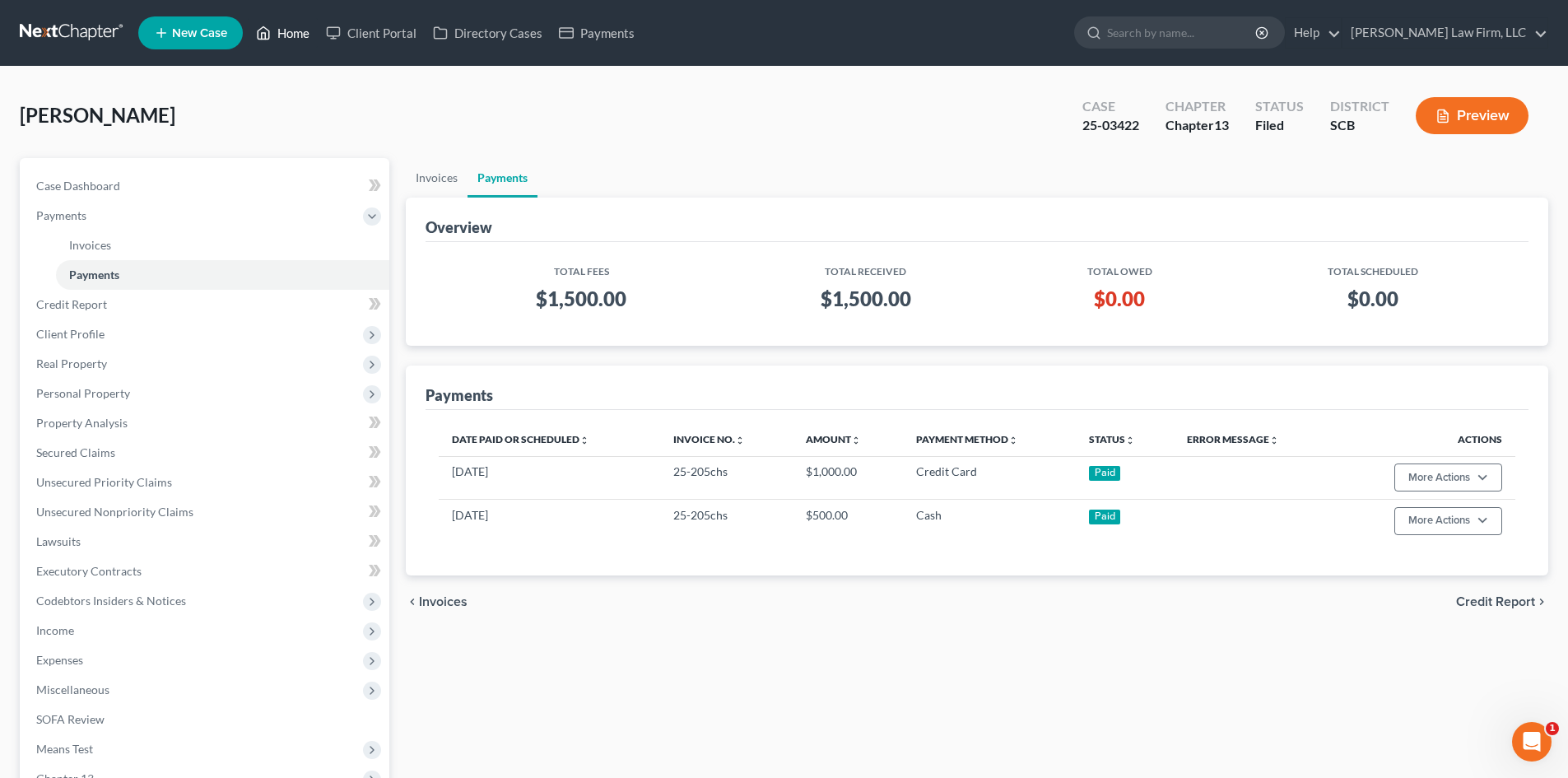
click at [288, 23] on link "Home" at bounding box center [282, 32] width 70 height 30
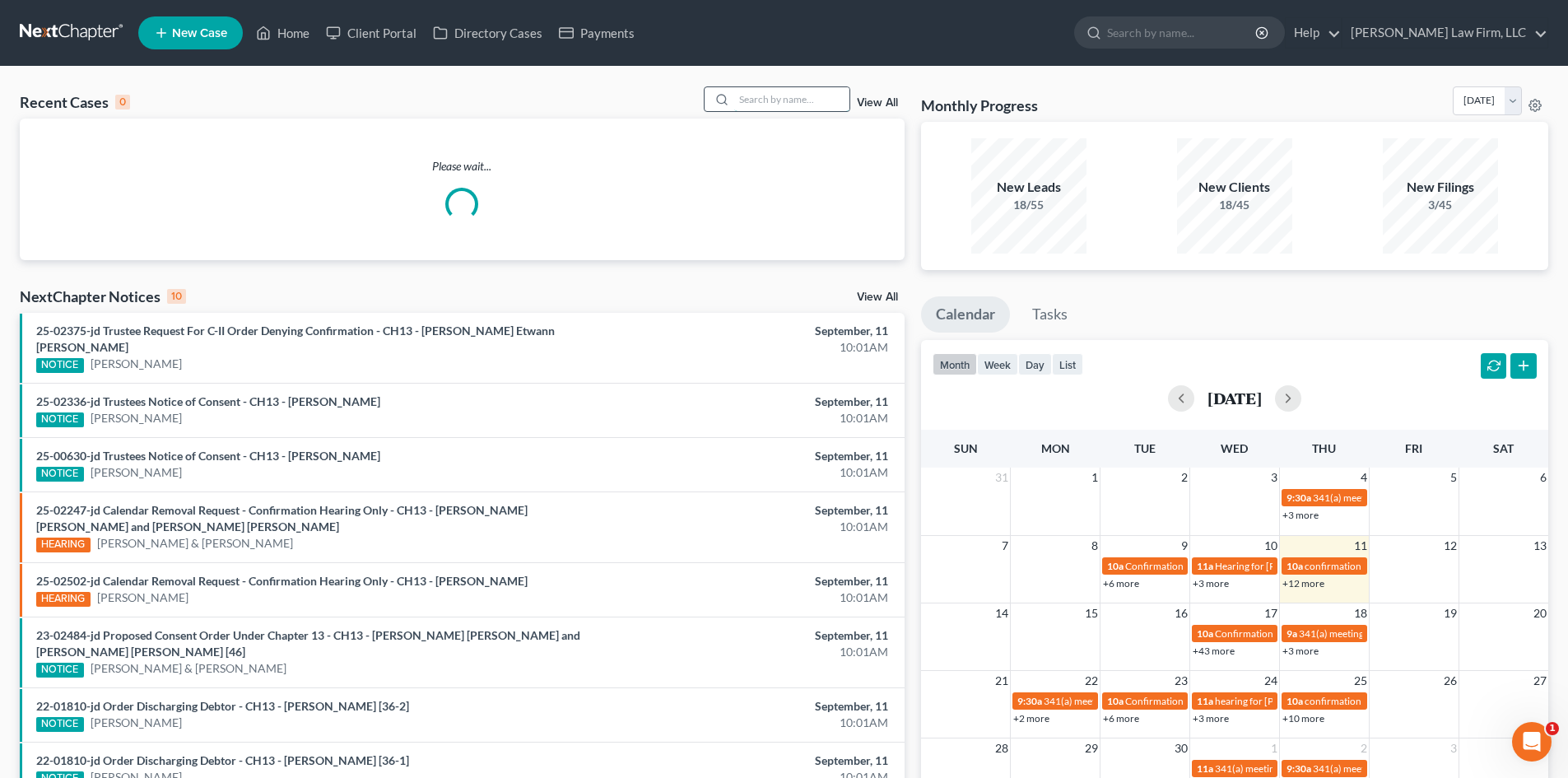
click at [776, 92] on input "search" at bounding box center [792, 99] width 115 height 24
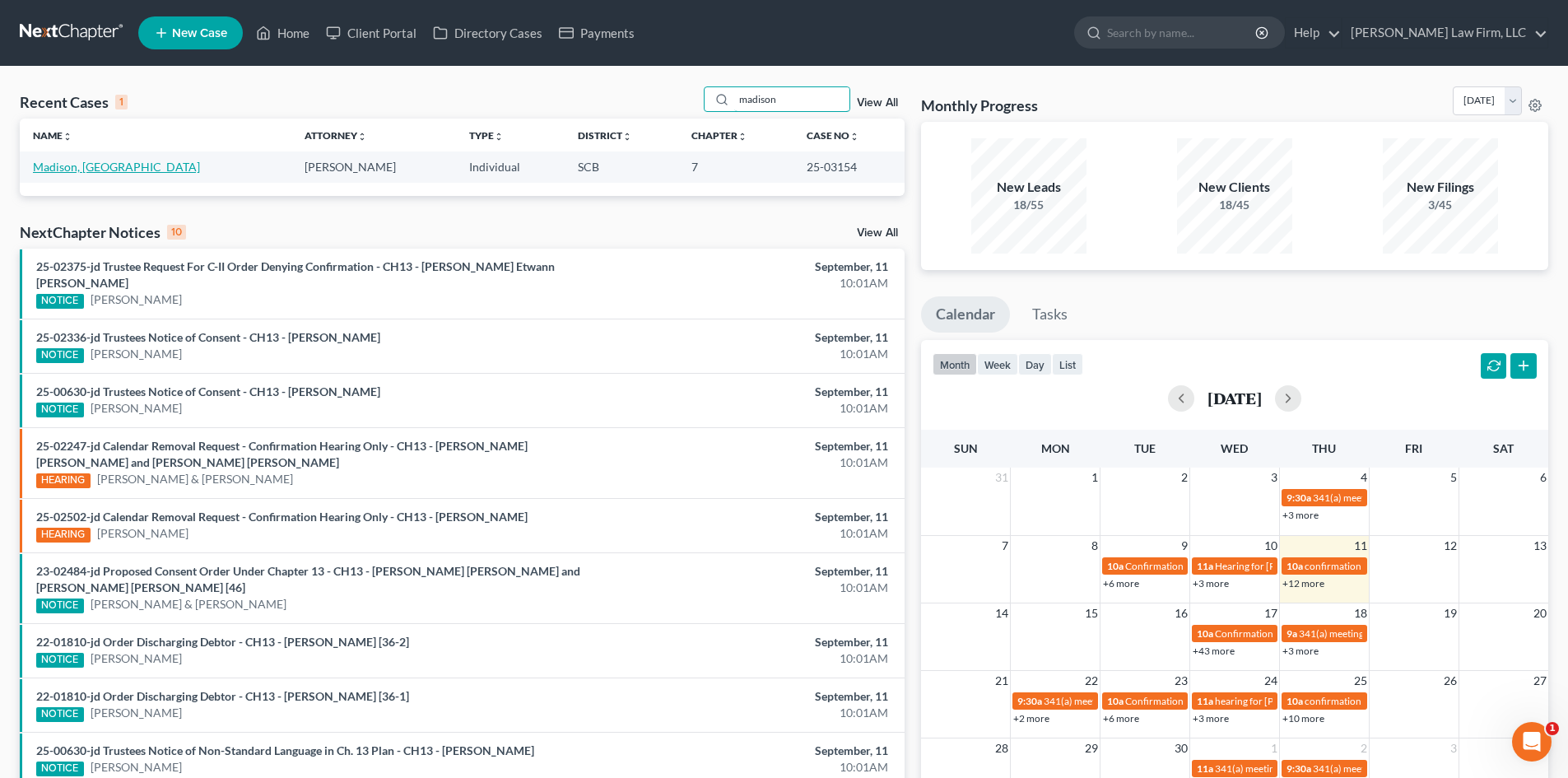
type input "madison"
click at [81, 165] on link "Madison, [GEOGRAPHIC_DATA]" at bounding box center [117, 166] width 167 height 14
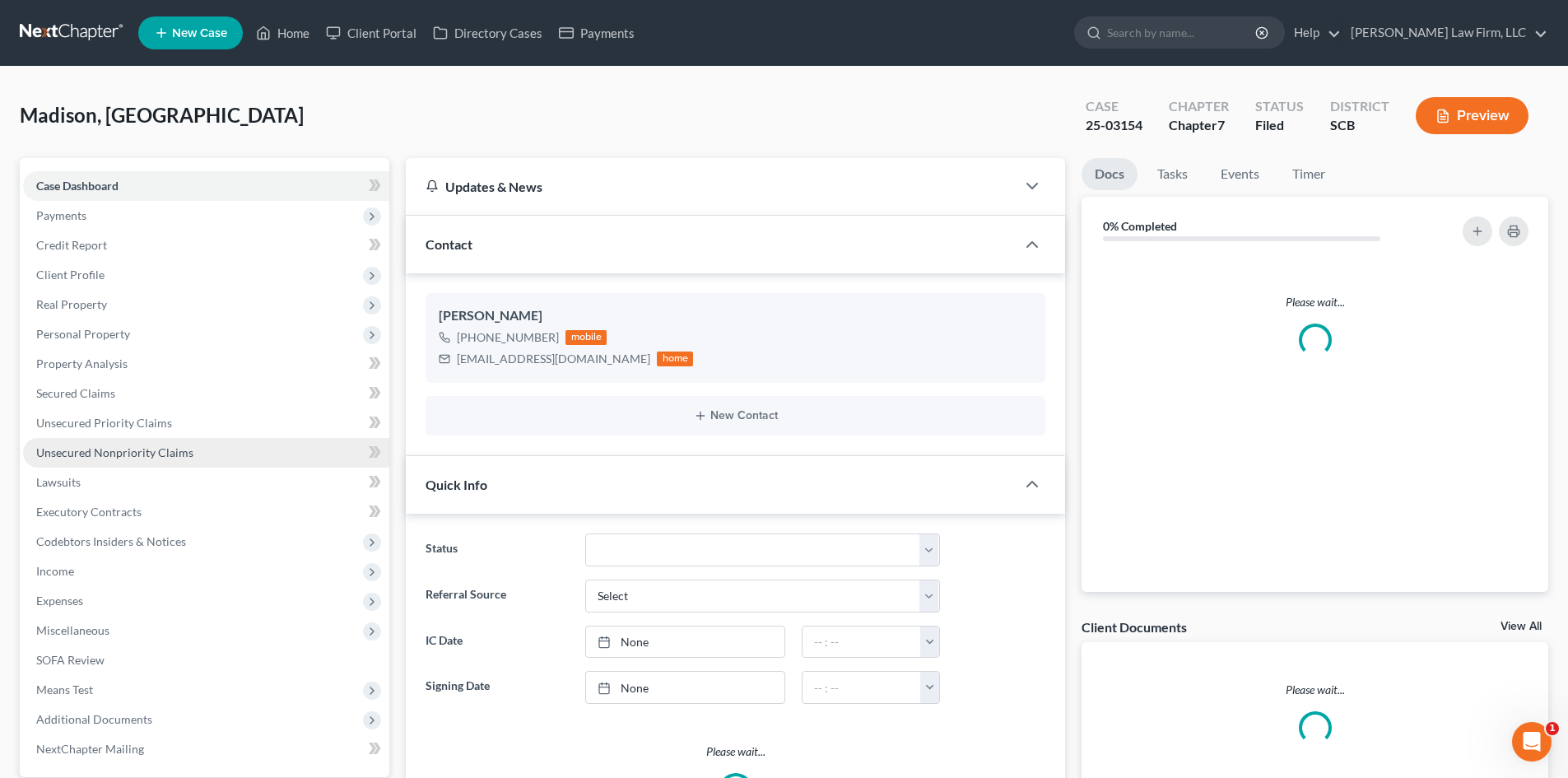
scroll to position [400, 0]
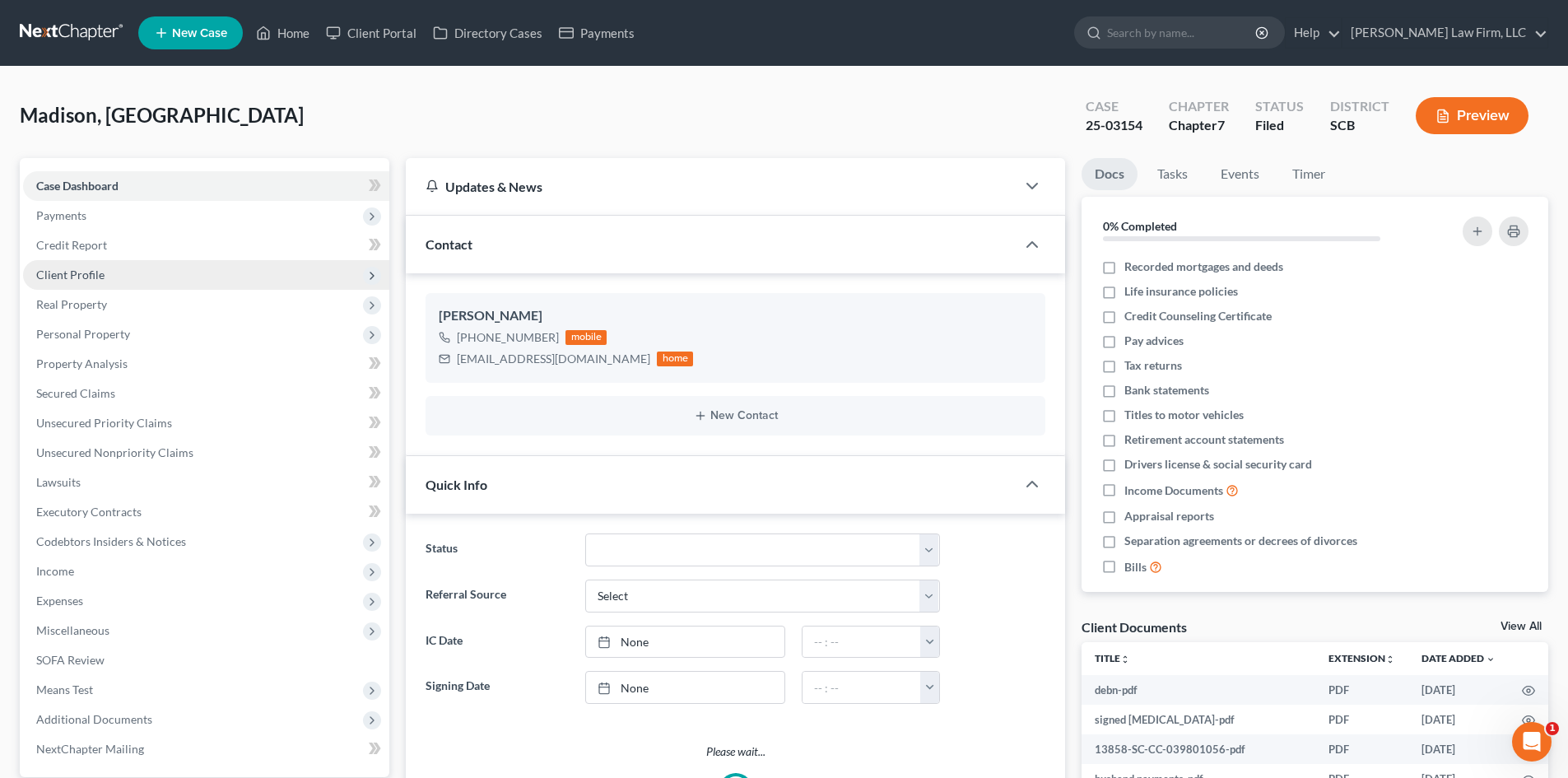
select select "0"
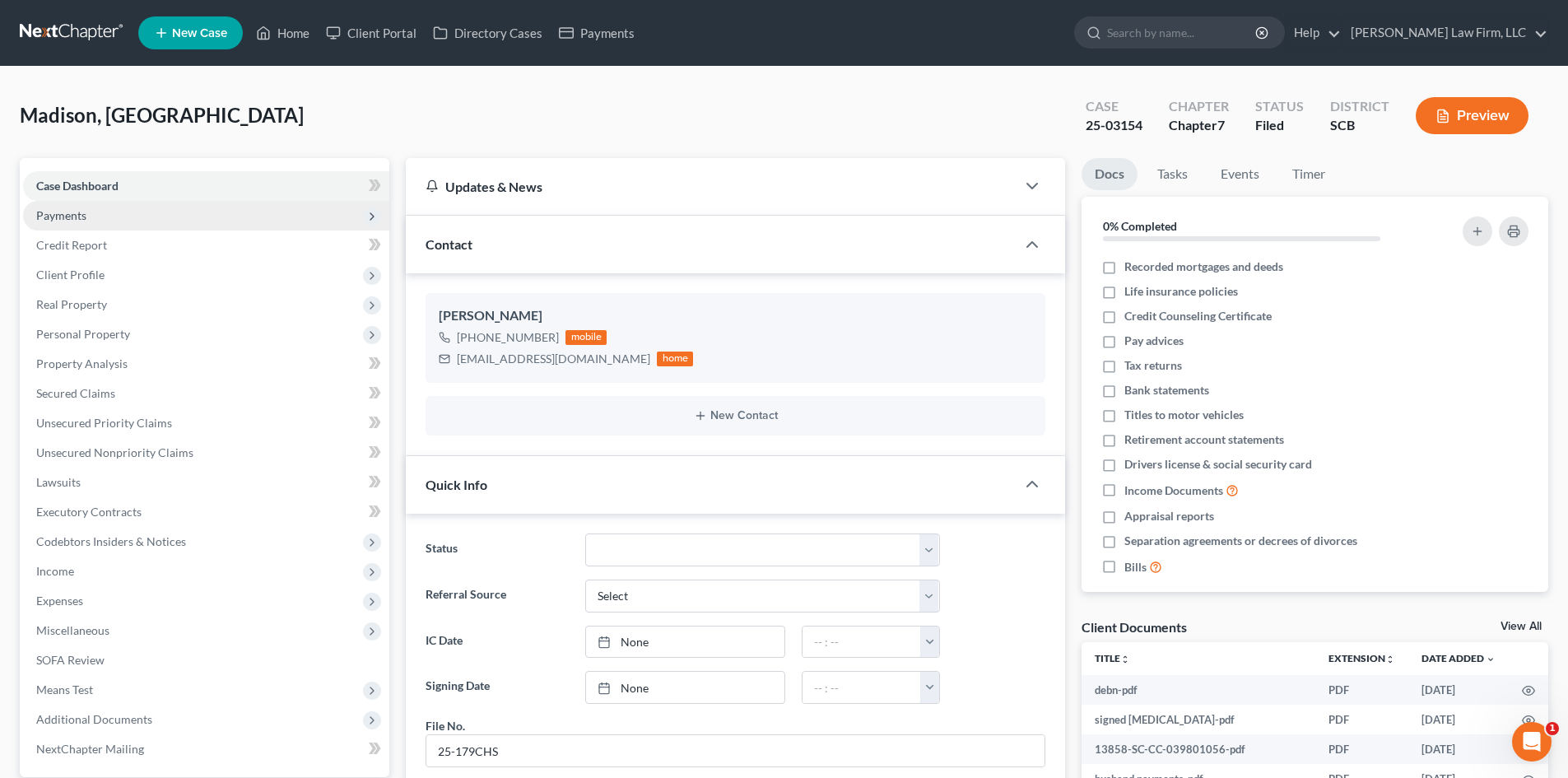
click at [74, 212] on span "Payments" at bounding box center [61, 215] width 50 height 14
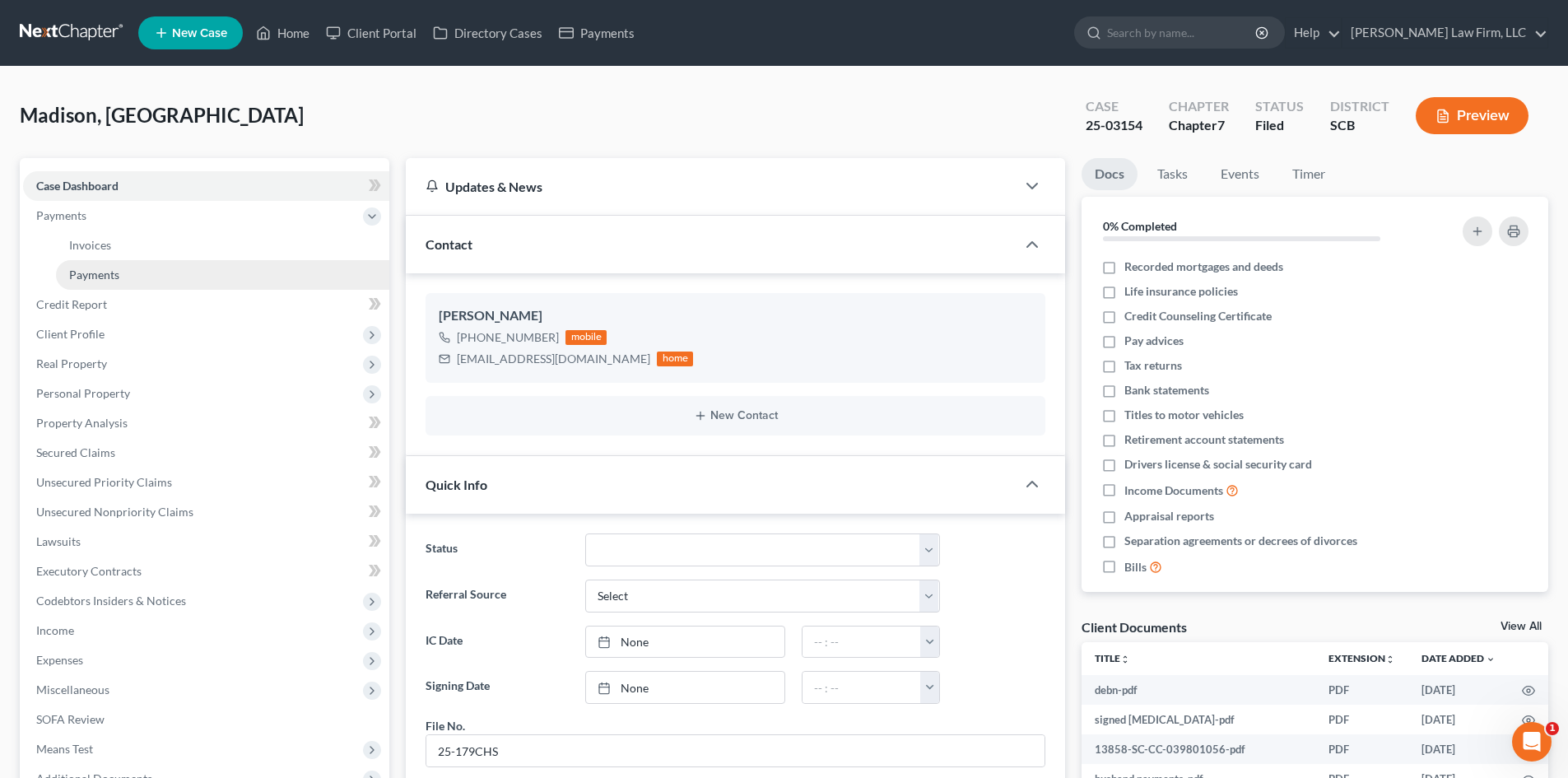
click at [118, 279] on span "Payments" at bounding box center [94, 275] width 50 height 14
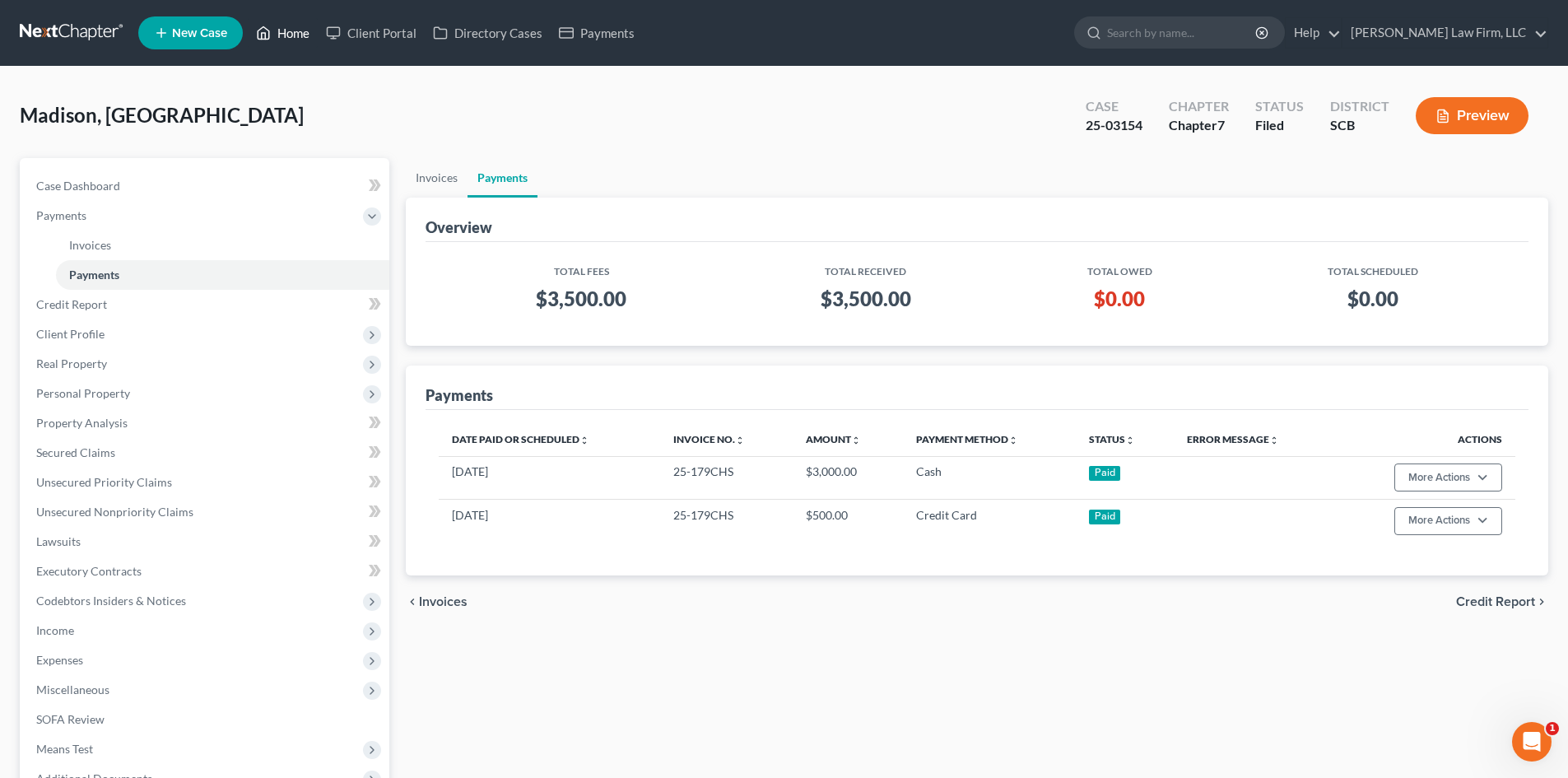
click at [303, 27] on link "Home" at bounding box center [282, 32] width 70 height 30
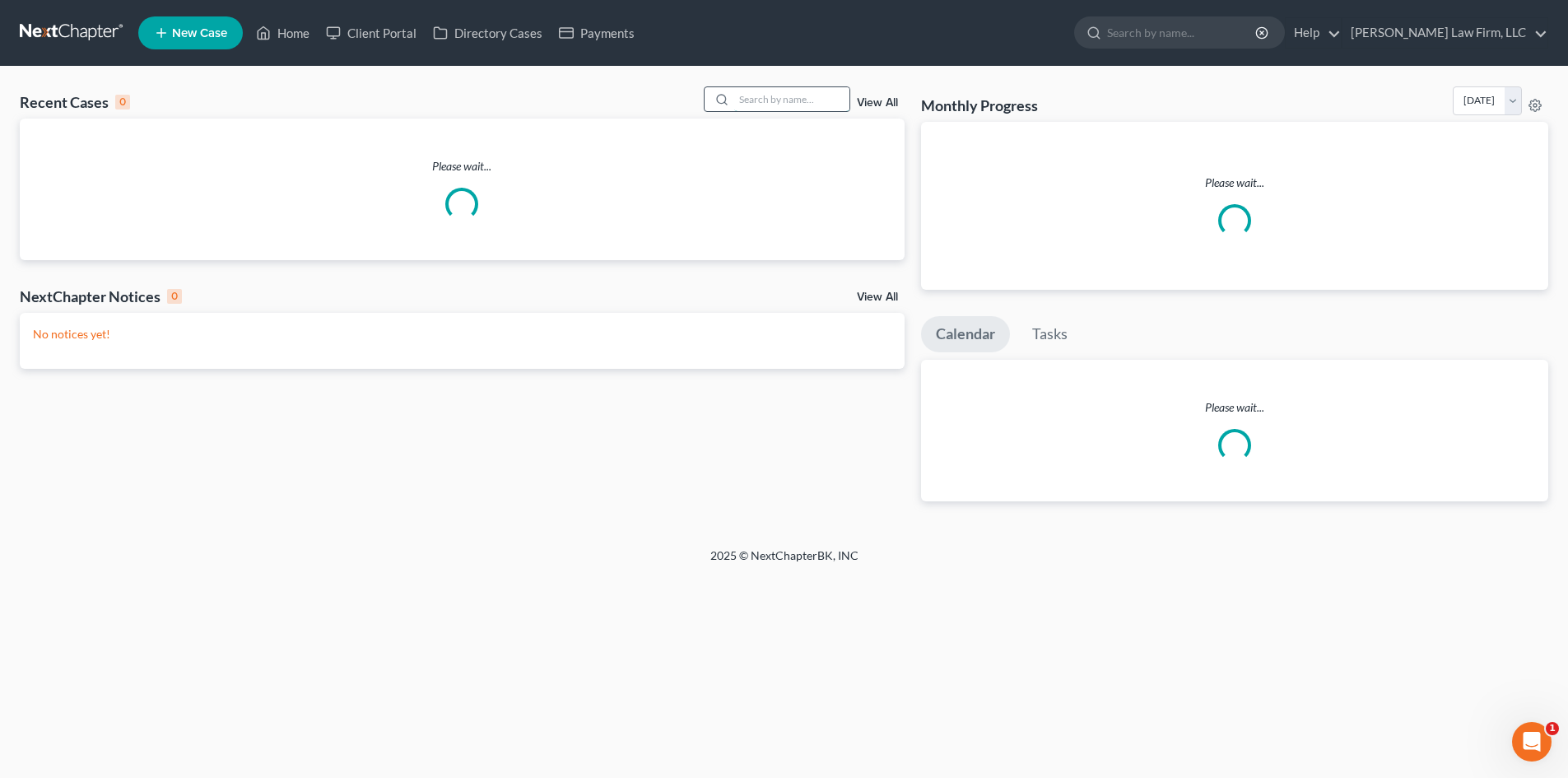
click at [765, 101] on input "search" at bounding box center [792, 99] width 115 height 24
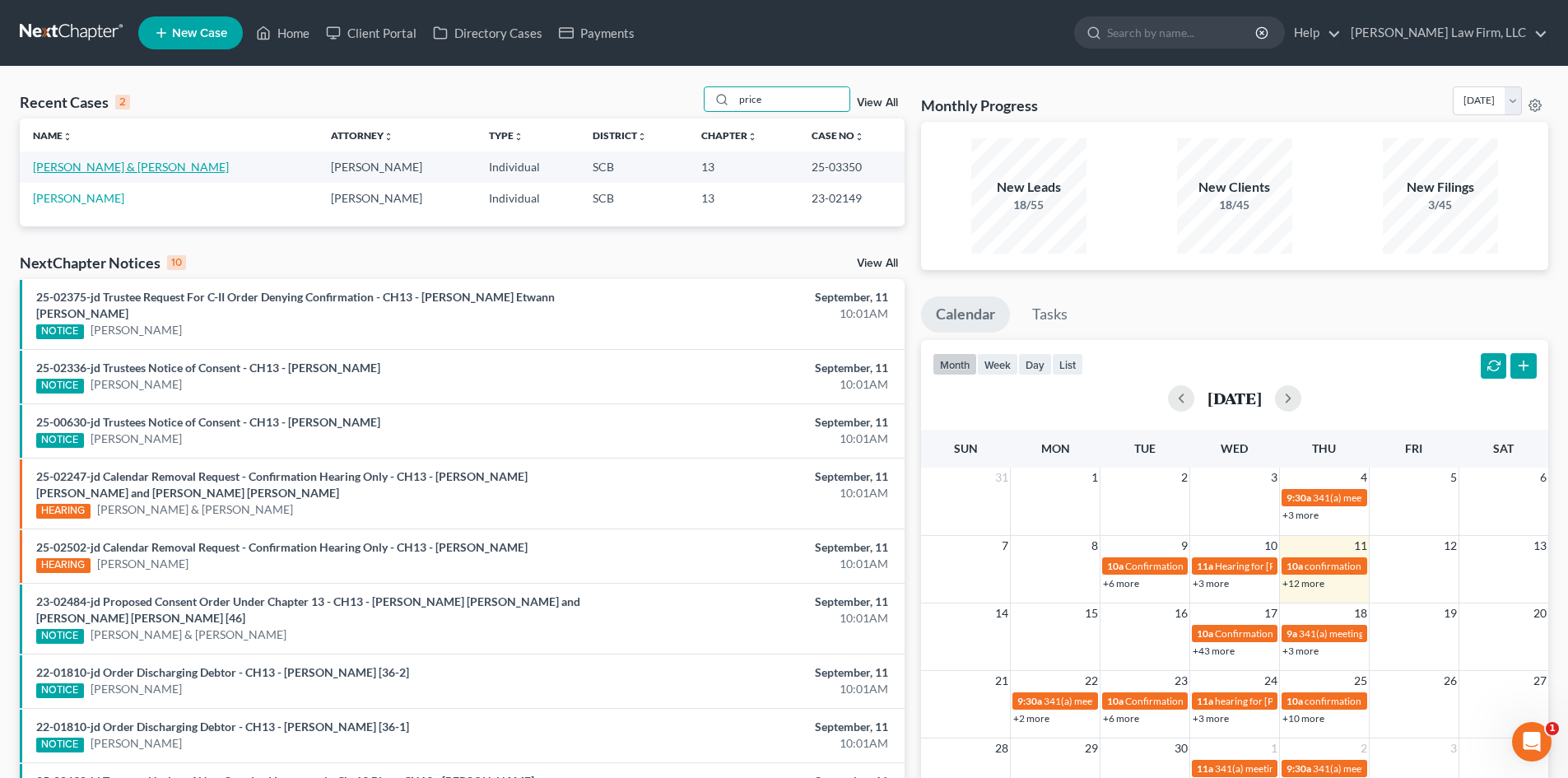
type input "price"
click at [118, 164] on link "[PERSON_NAME] & [PERSON_NAME]" at bounding box center [131, 166] width 196 height 14
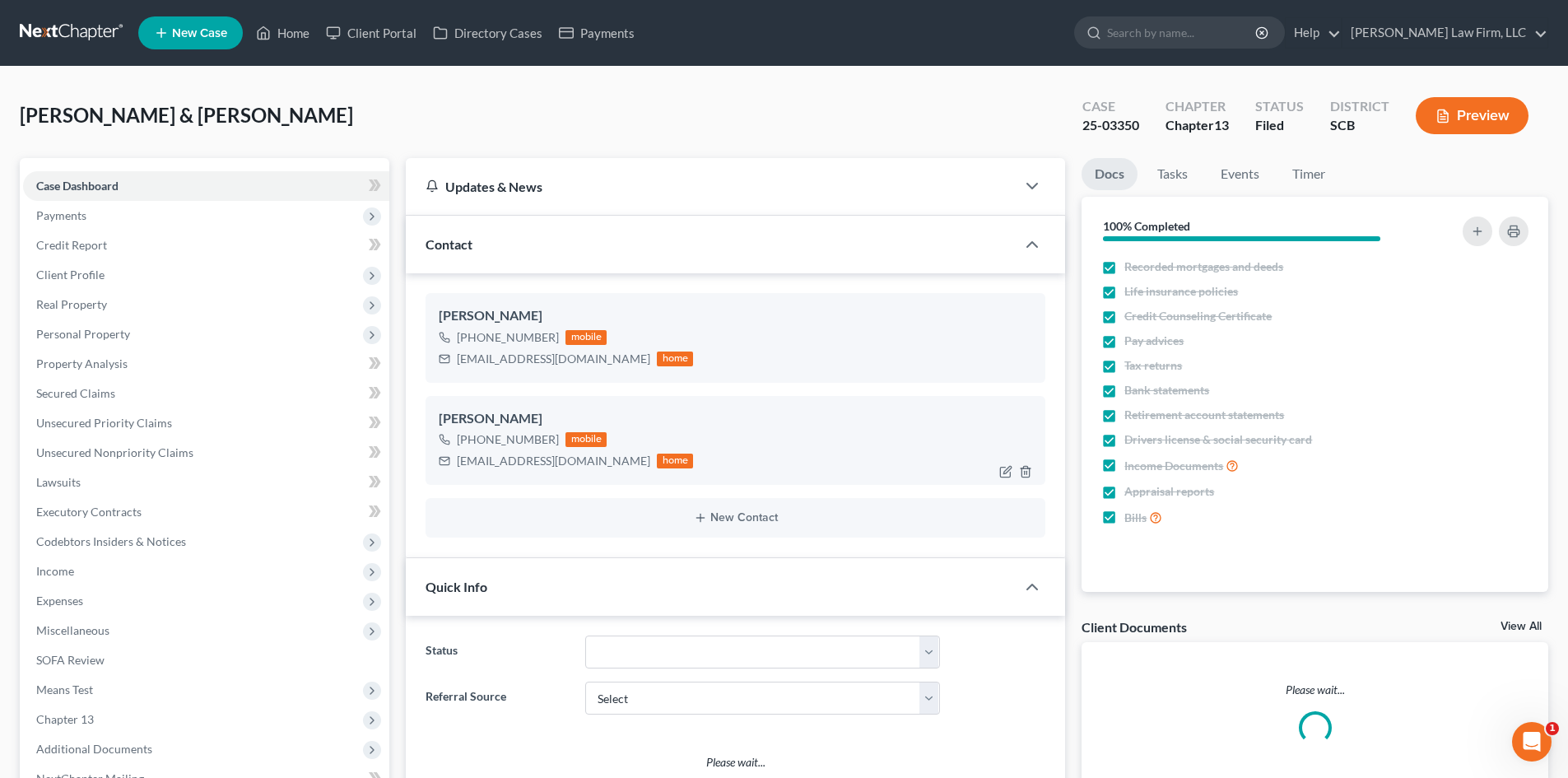
select select "0"
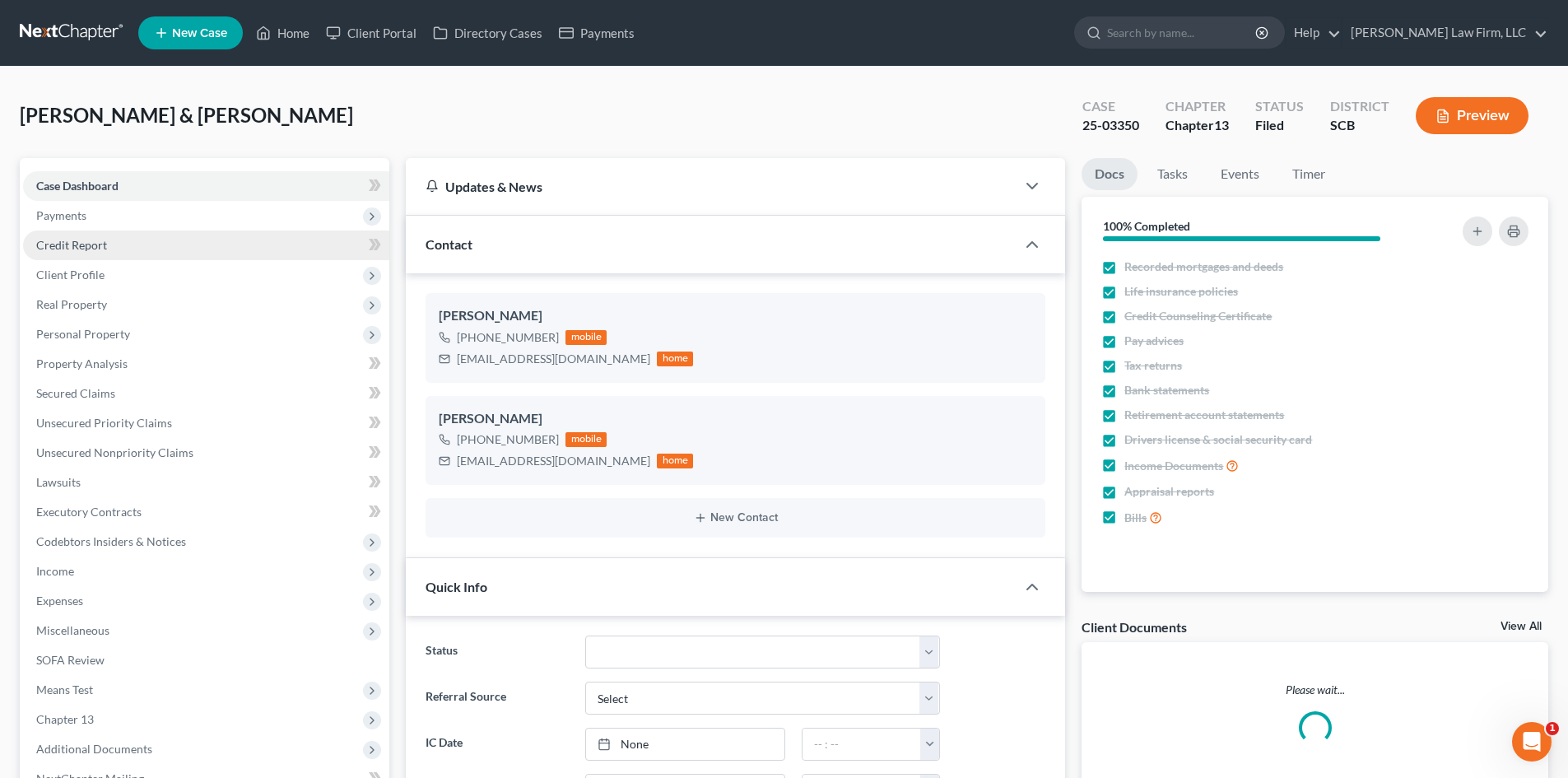
scroll to position [199, 0]
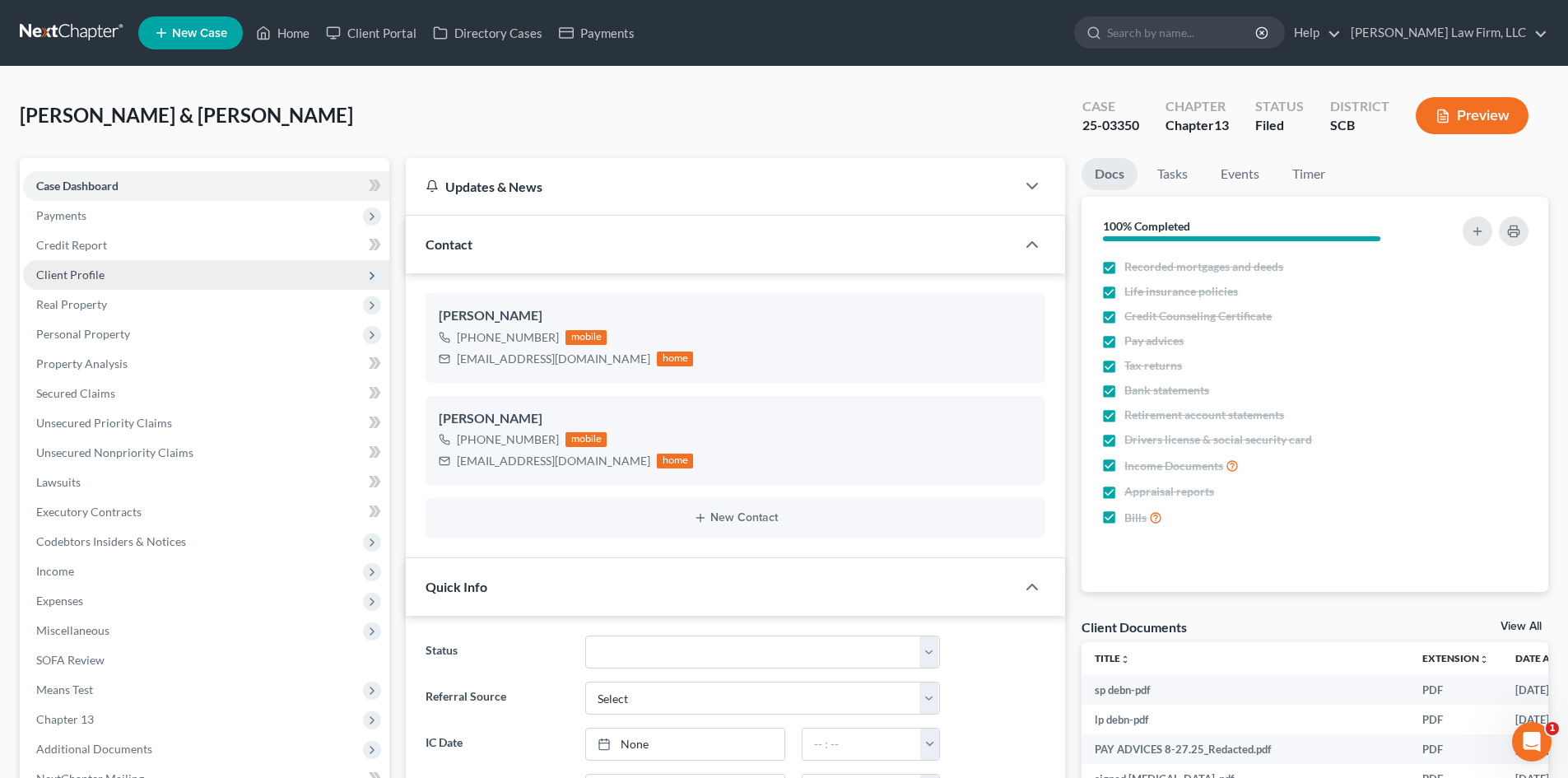
click at [91, 266] on span "Client Profile" at bounding box center [206, 275] width 367 height 30
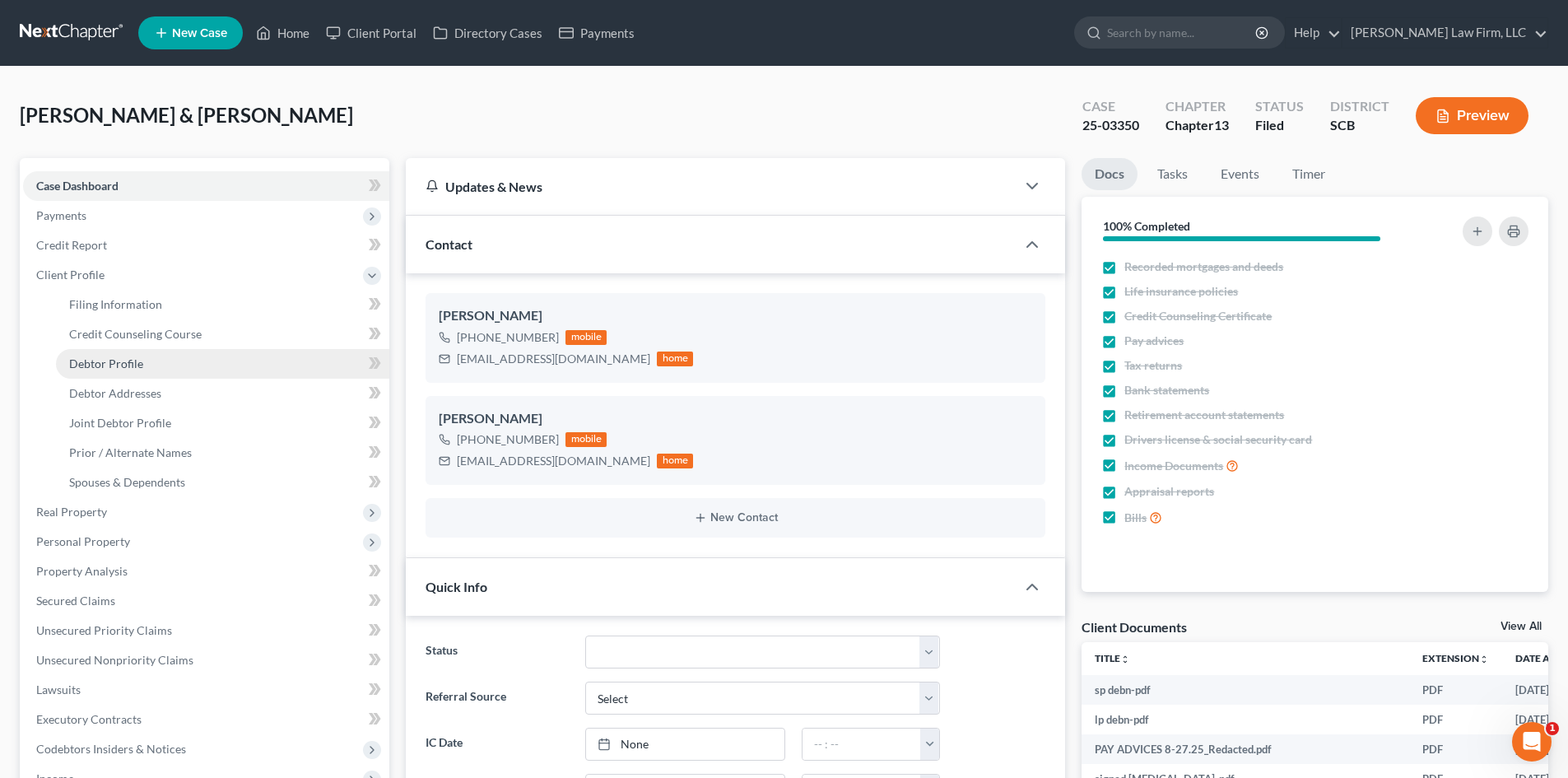
click at [118, 370] on link "Debtor Profile" at bounding box center [222, 363] width 334 height 30
select select "1"
select select "4"
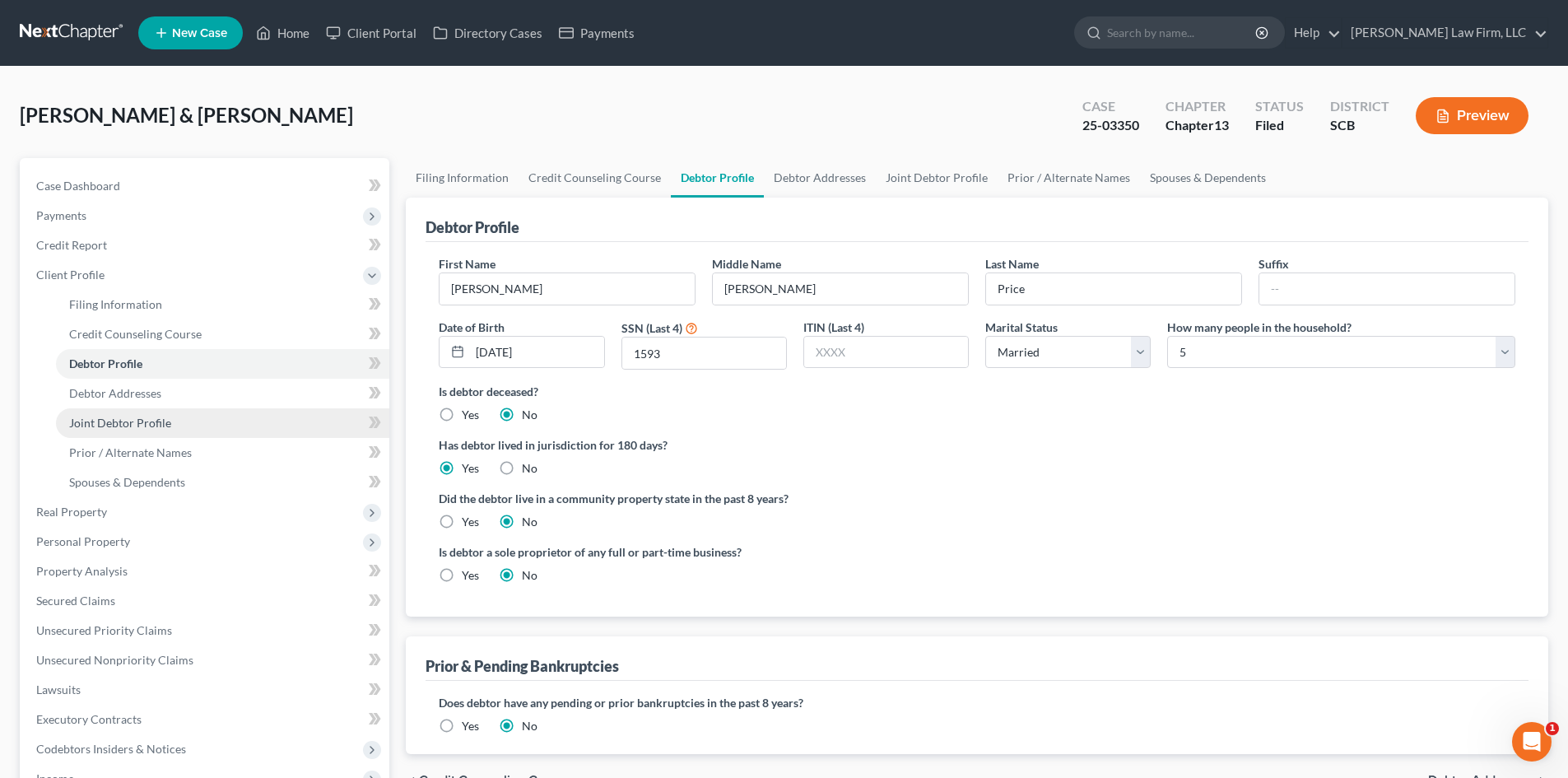
click at [156, 418] on span "Joint Debtor Profile" at bounding box center [120, 422] width 102 height 14
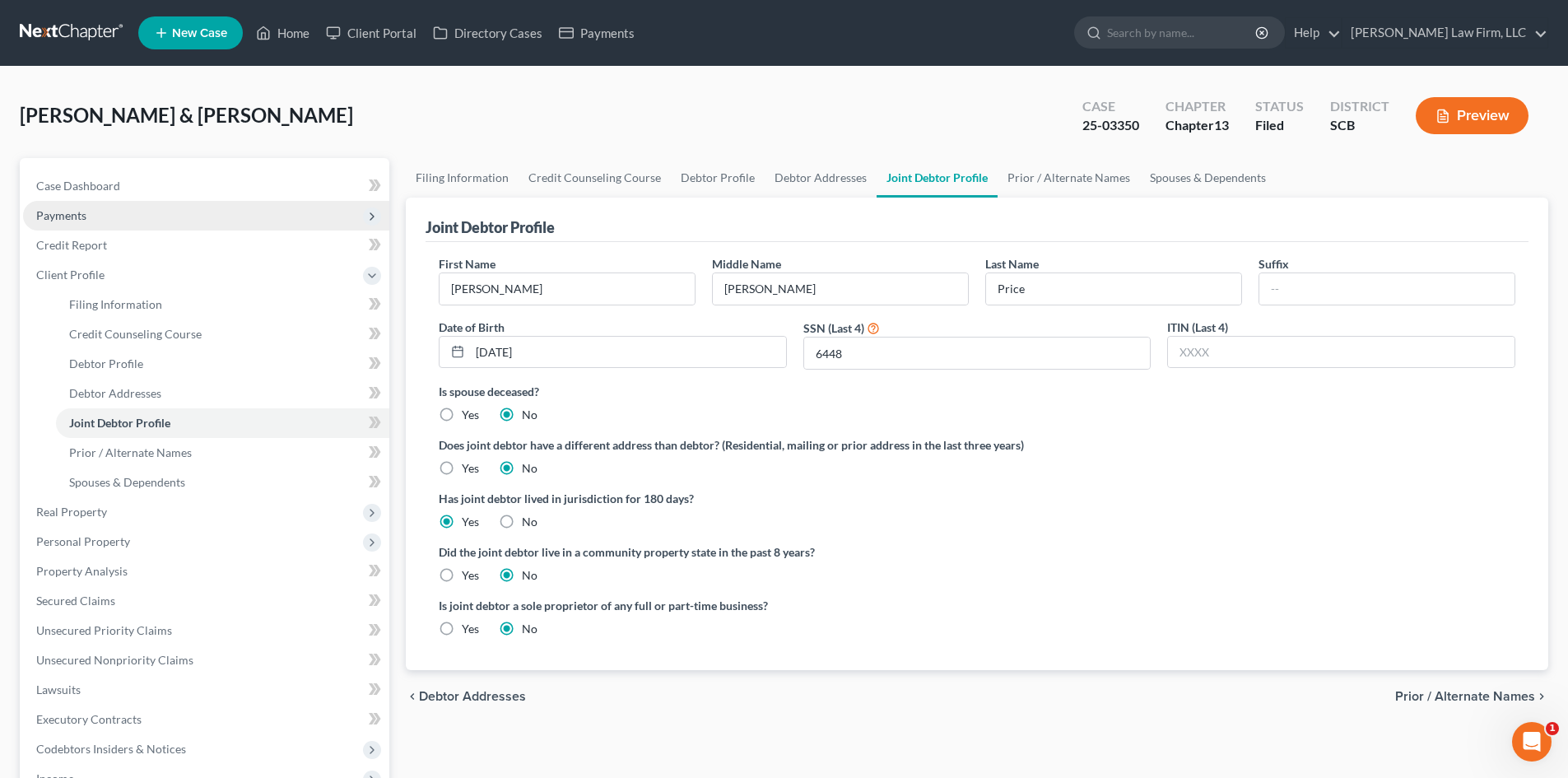
click at [85, 209] on span "Payments" at bounding box center [61, 215] width 50 height 14
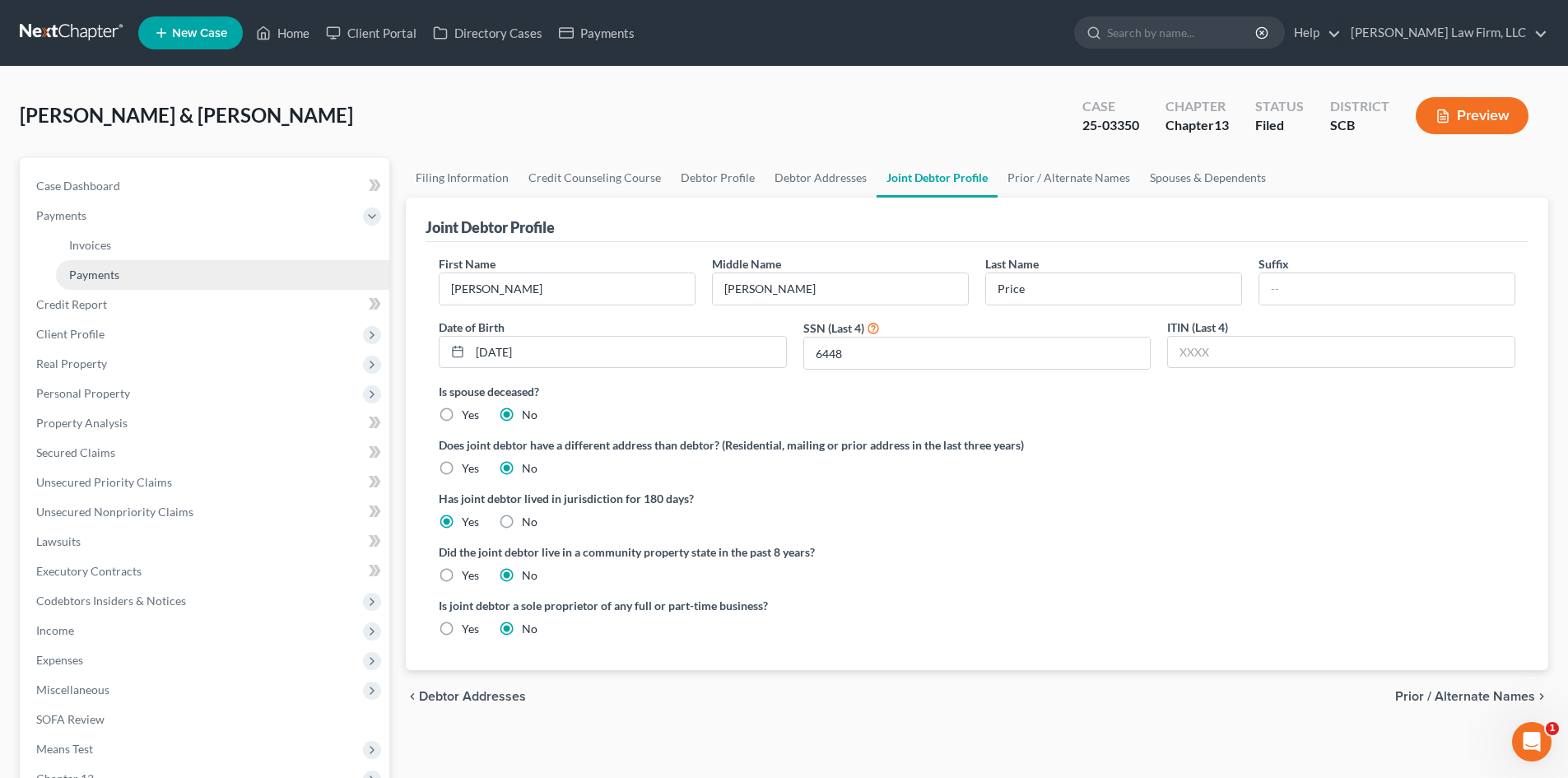
click at [90, 264] on link "Payments" at bounding box center [222, 275] width 334 height 30
